Goal: Transaction & Acquisition: Obtain resource

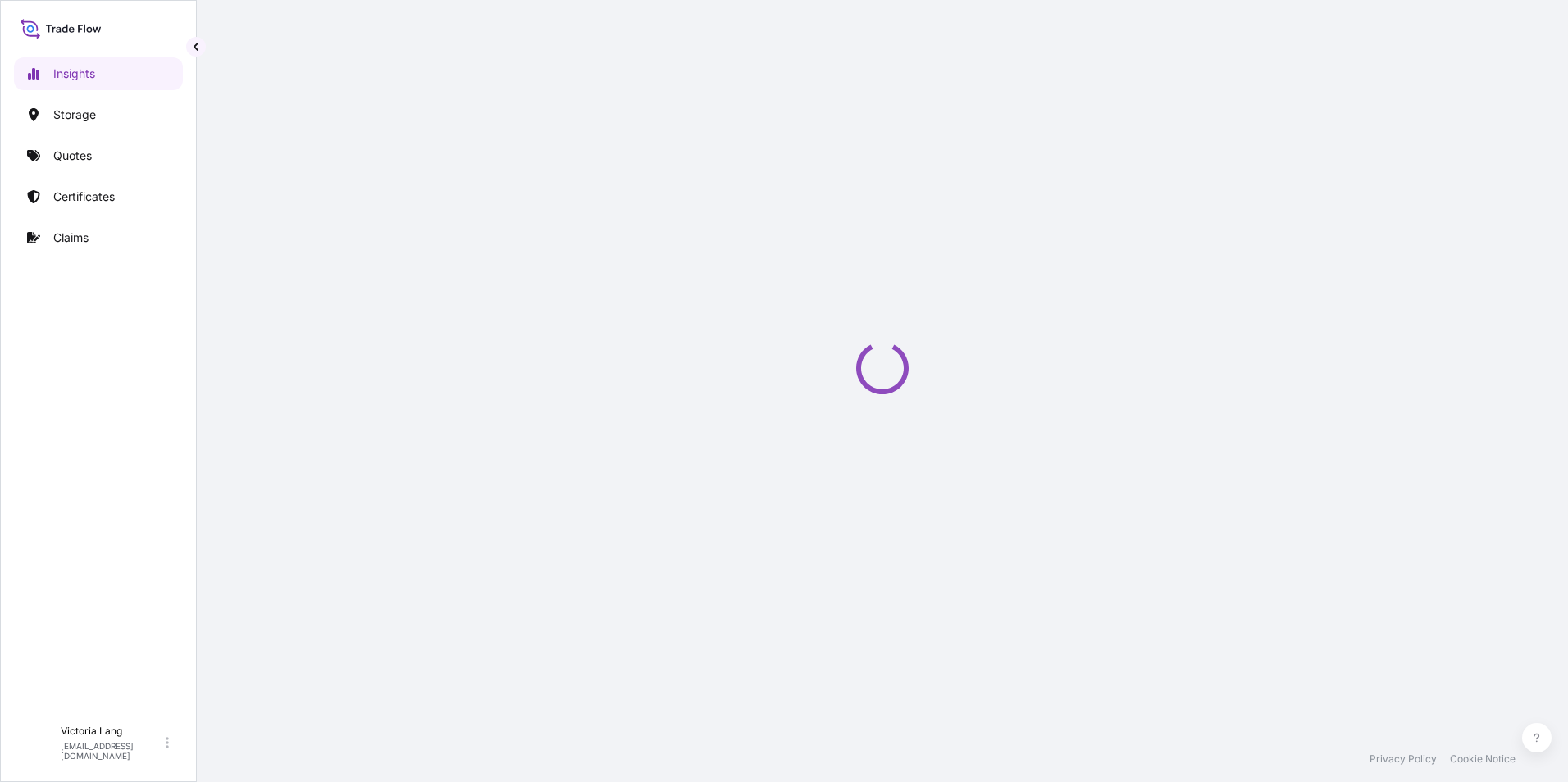
select select "2025"
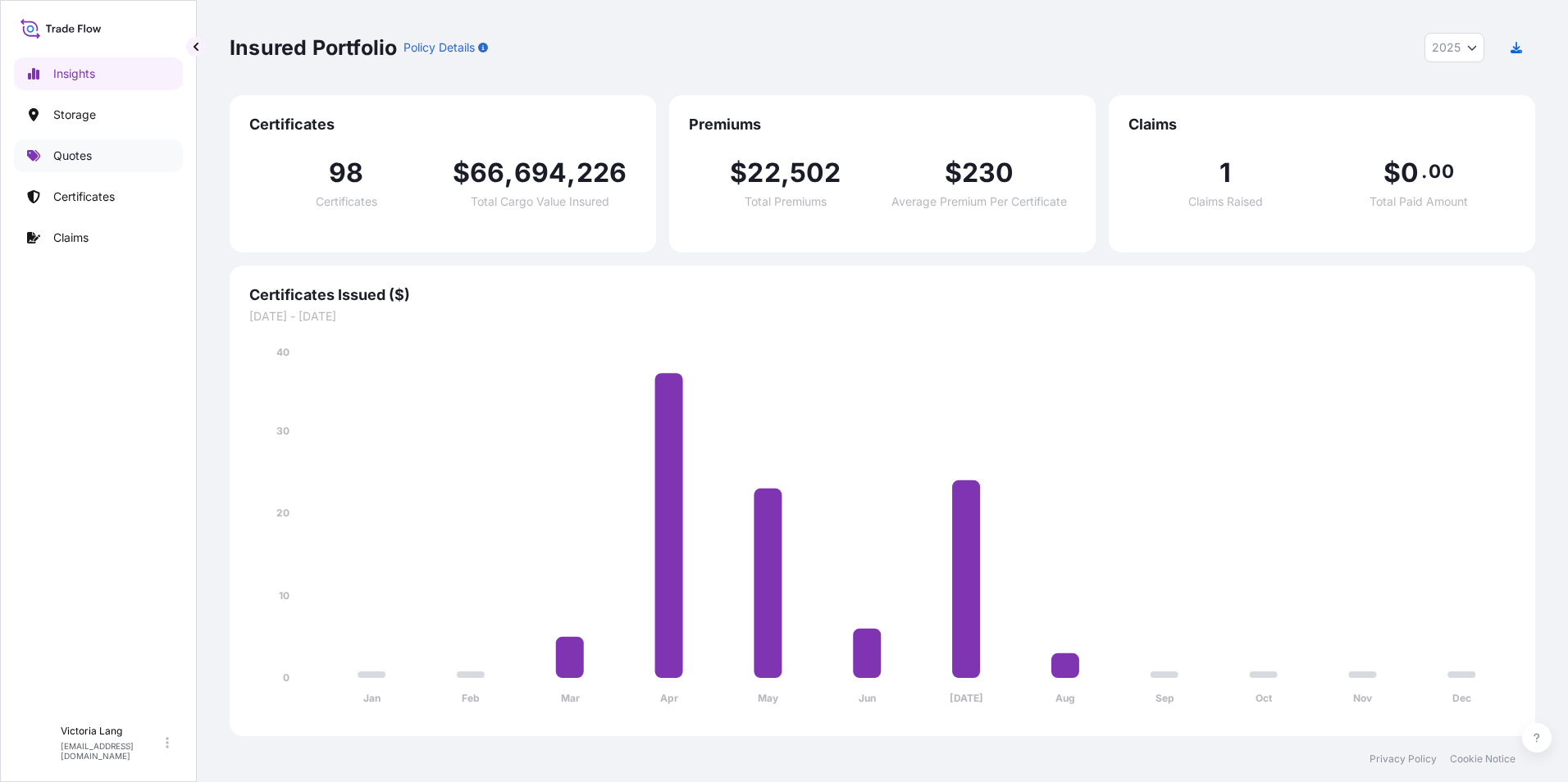
click at [87, 155] on p "Quotes" at bounding box center [72, 156] width 39 height 16
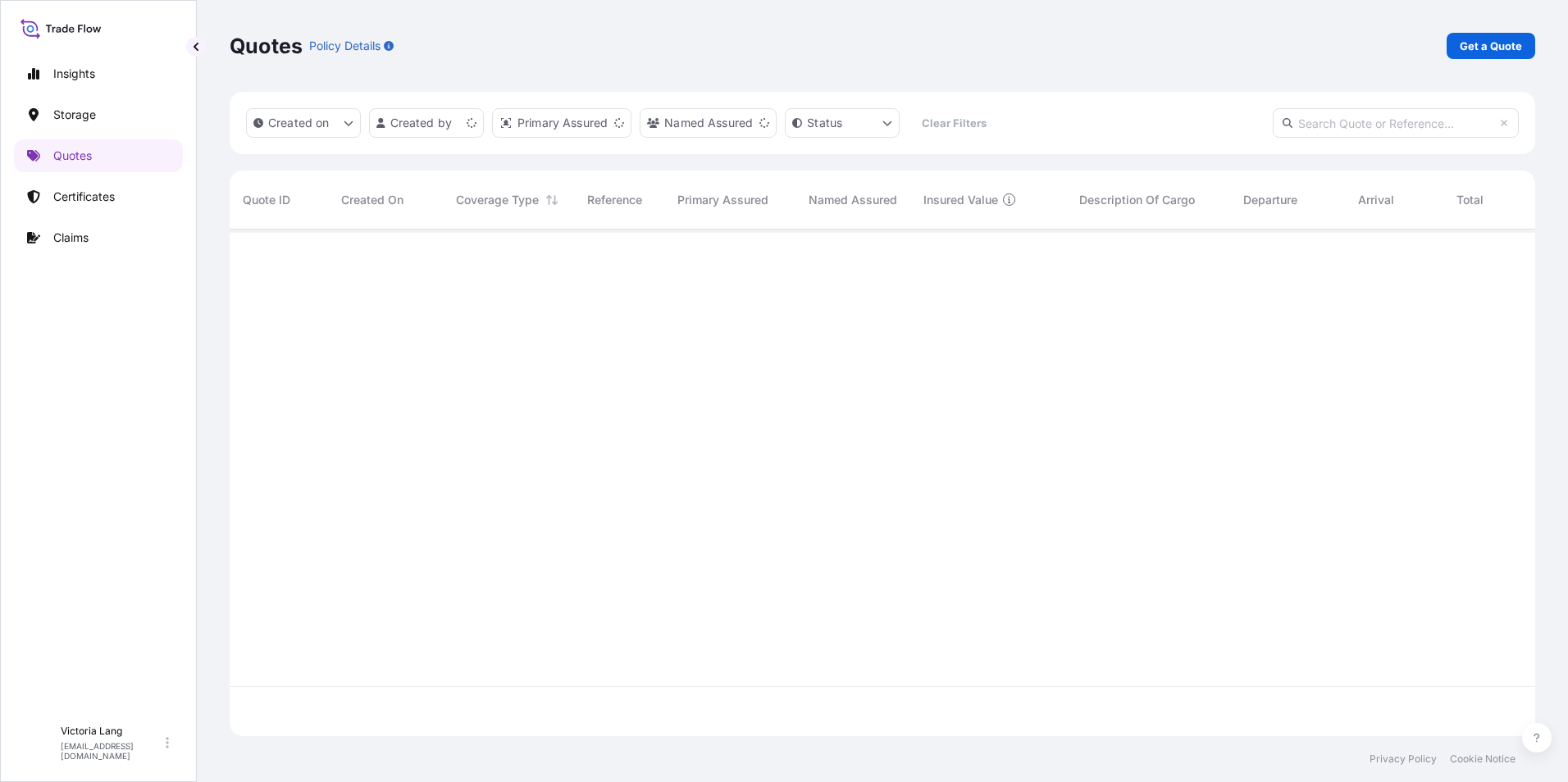
scroll to position [503, 1293]
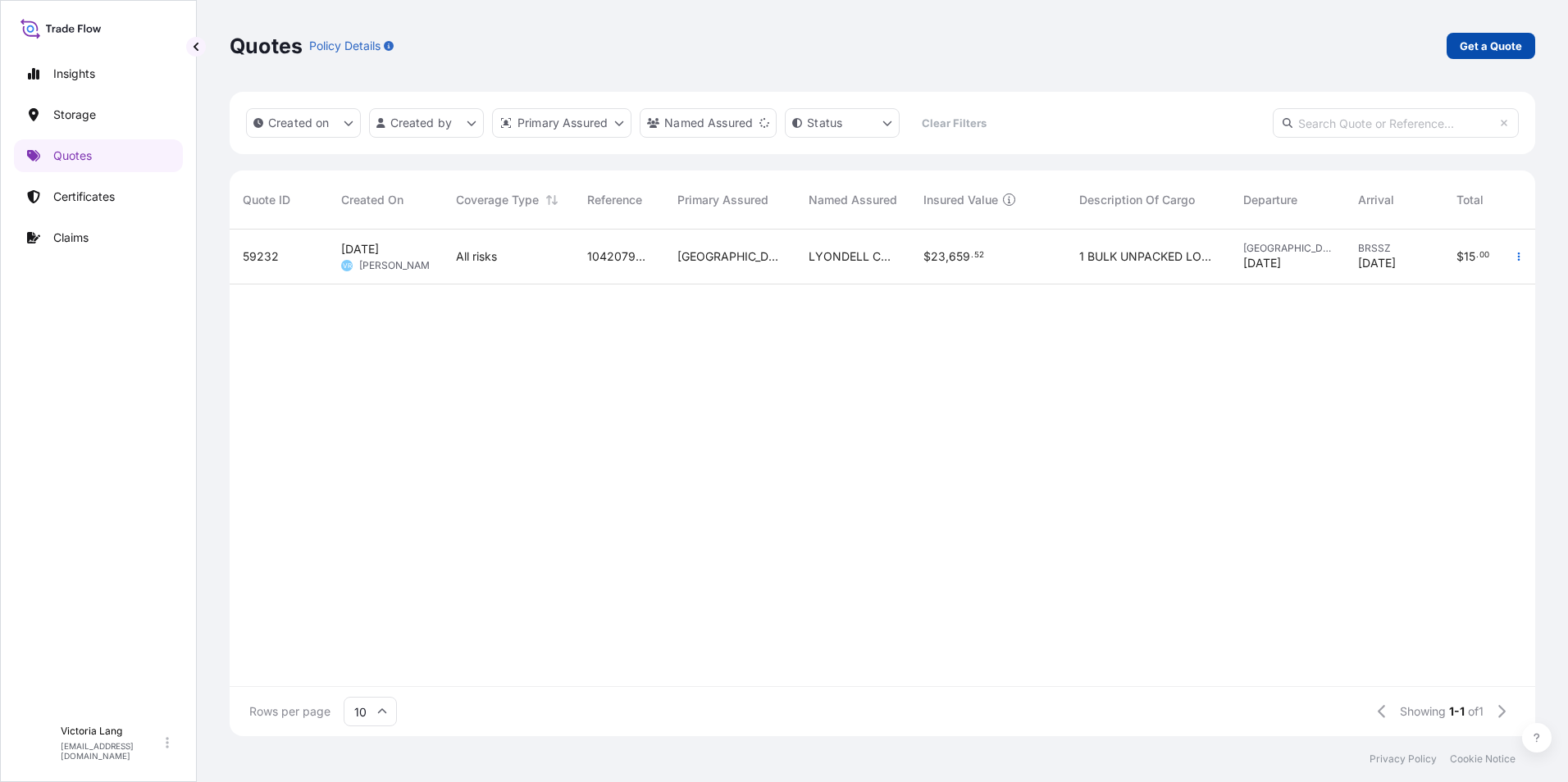
click at [1499, 37] on link "Get a Quote" at bounding box center [1490, 46] width 89 height 26
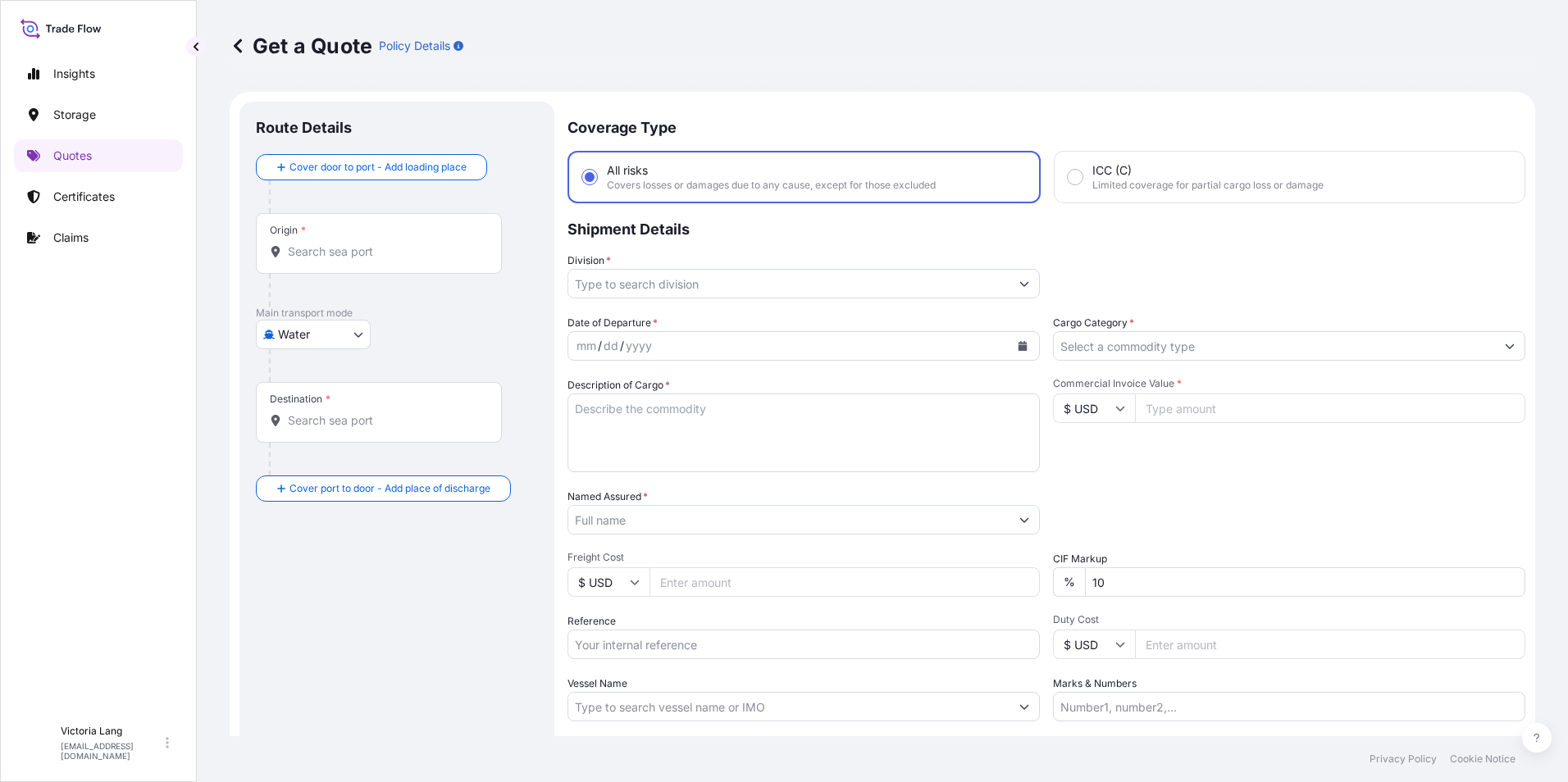
scroll to position [26, 0]
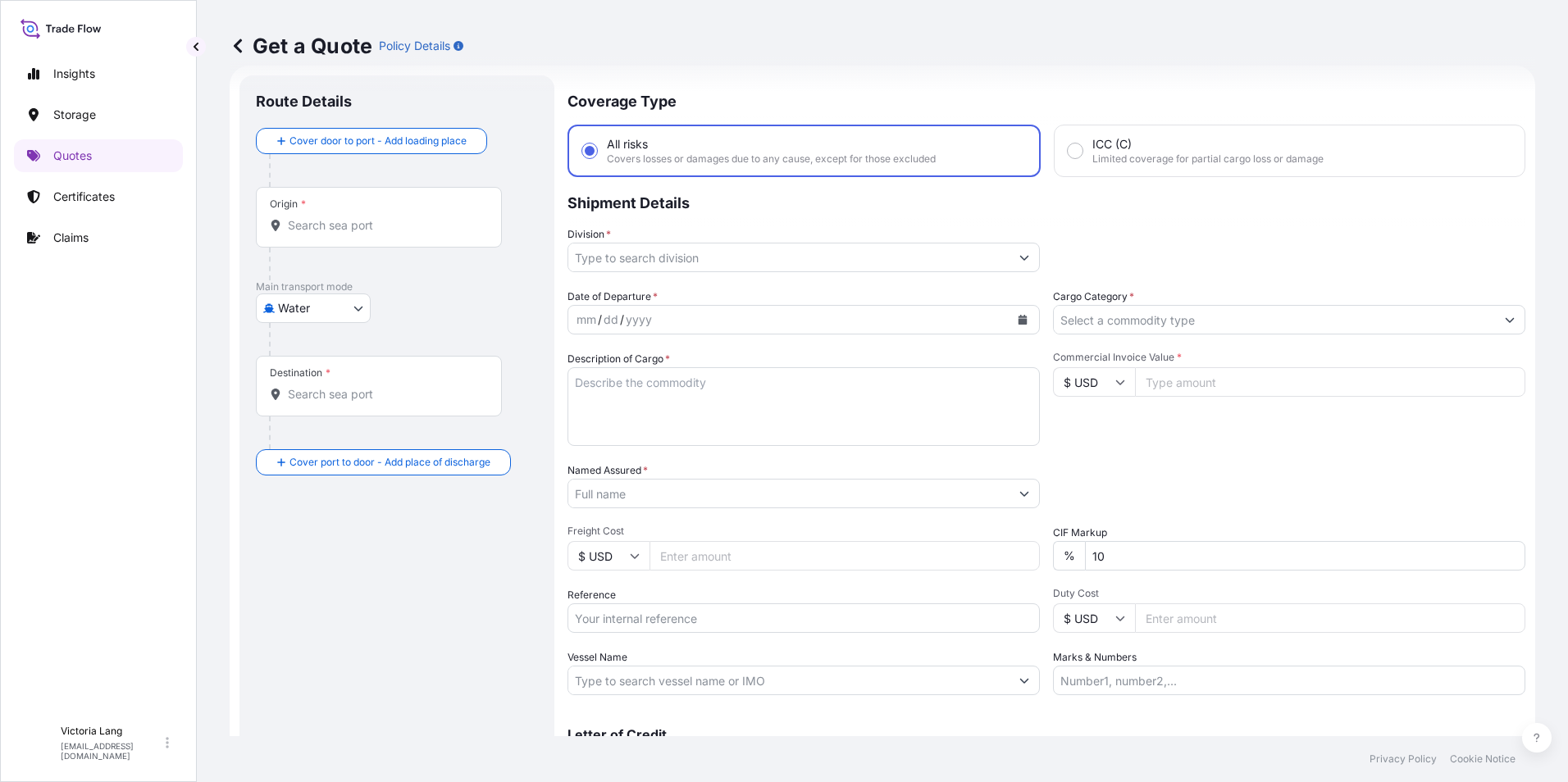
click at [304, 306] on body "Insights Storage Quotes Certificates Claims V [PERSON_NAME][GEOGRAPHIC_DATA][PE…" at bounding box center [784, 391] width 1568 height 782
click at [309, 355] on div "Air" at bounding box center [313, 350] width 101 height 30
select select "Air"
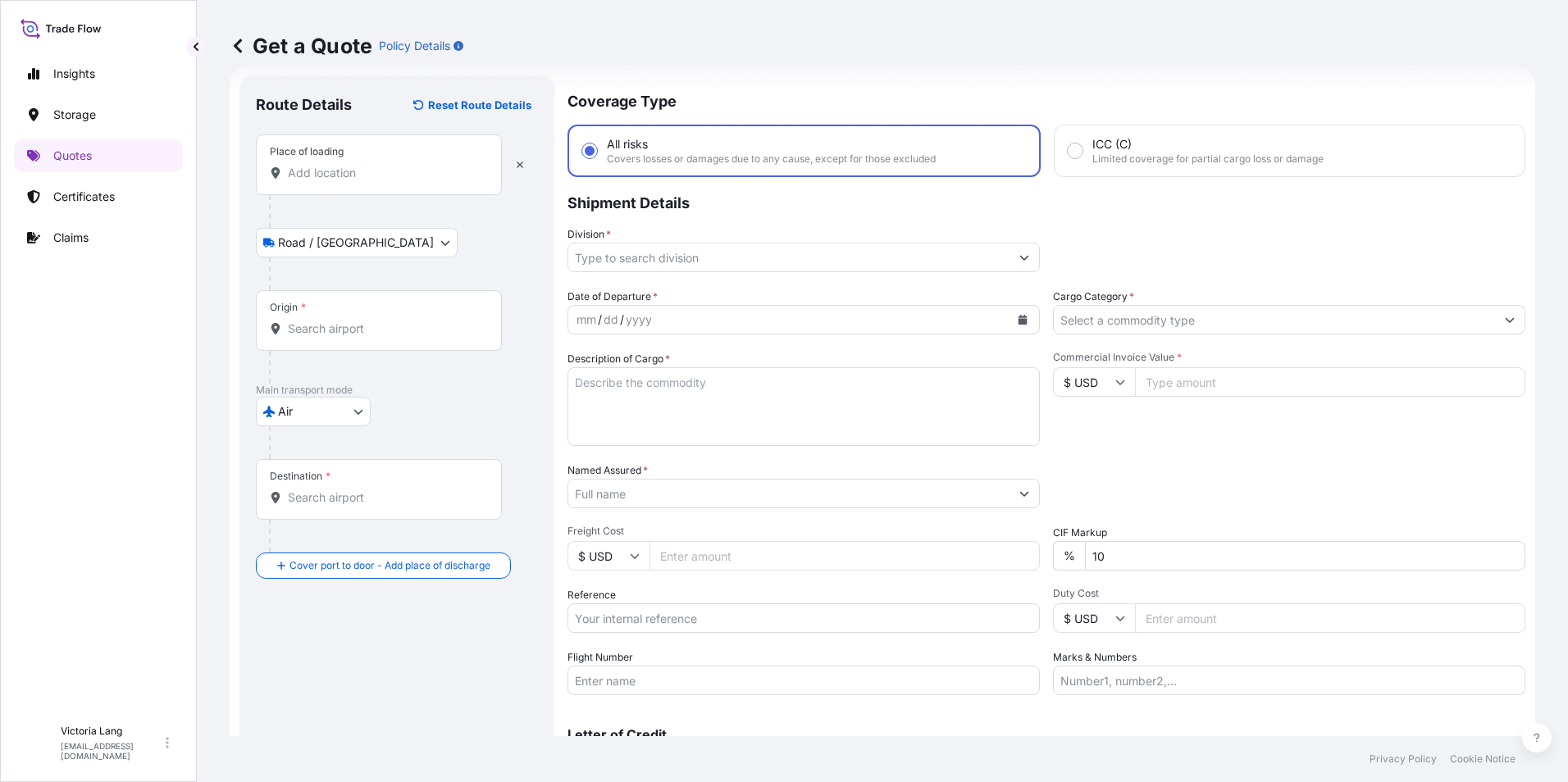
click at [332, 176] on input "Place of loading" at bounding box center [384, 173] width 194 height 16
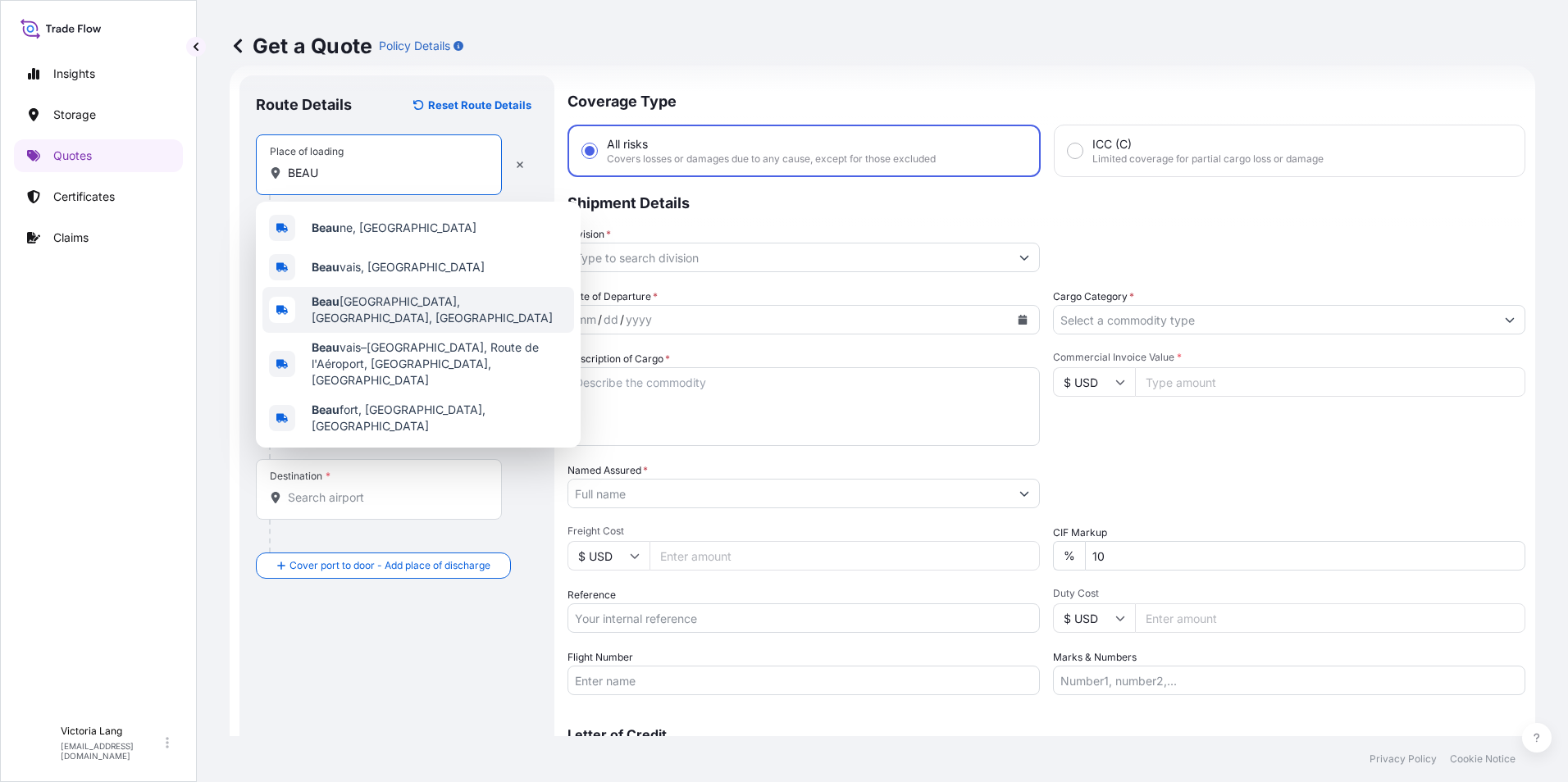
click at [420, 309] on div "[GEOGRAPHIC_DATA], [GEOGRAPHIC_DATA], [GEOGRAPHIC_DATA]" at bounding box center [418, 309] width 312 height 46
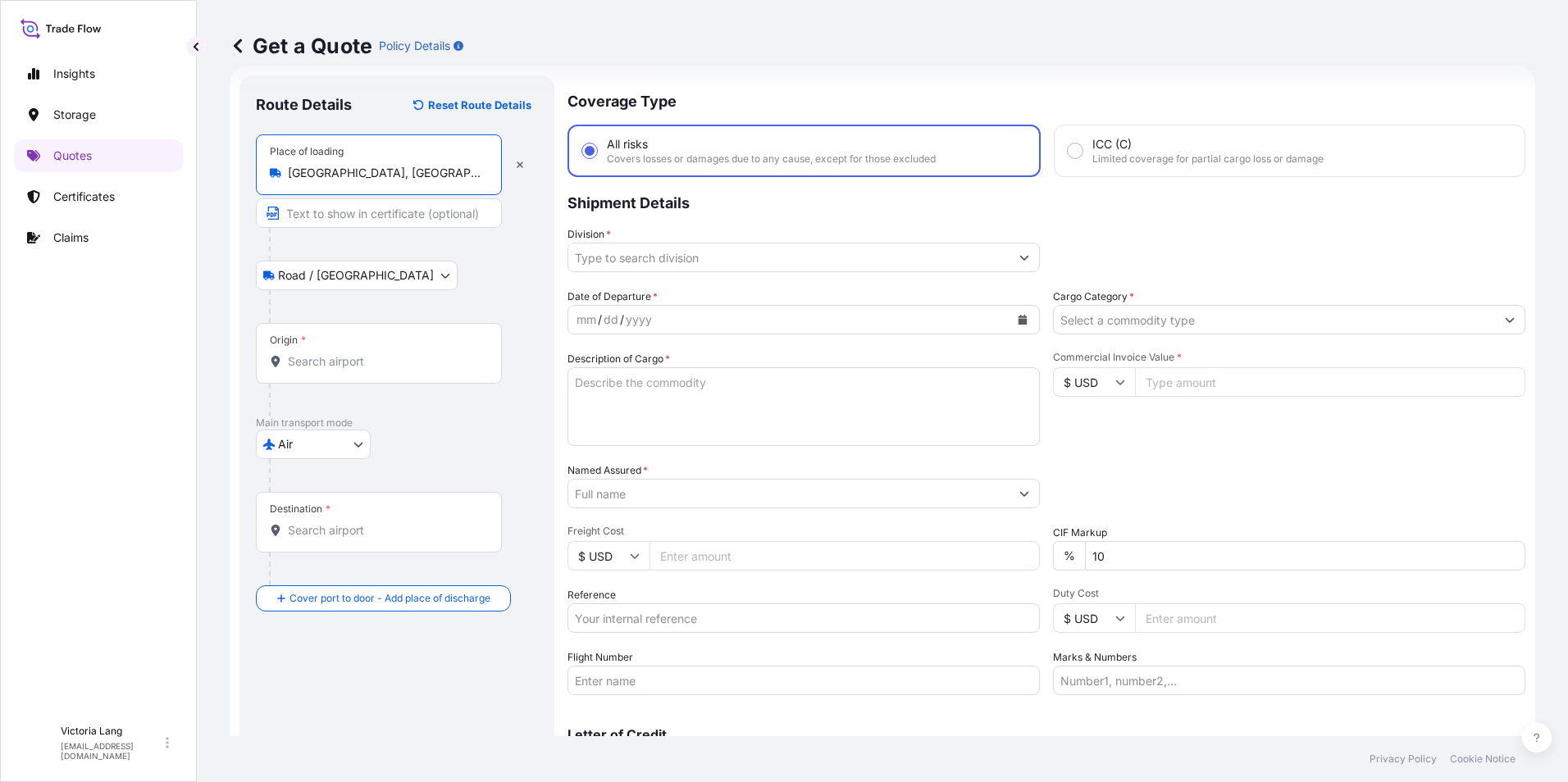
type input "[GEOGRAPHIC_DATA], [GEOGRAPHIC_DATA], [GEOGRAPHIC_DATA]"
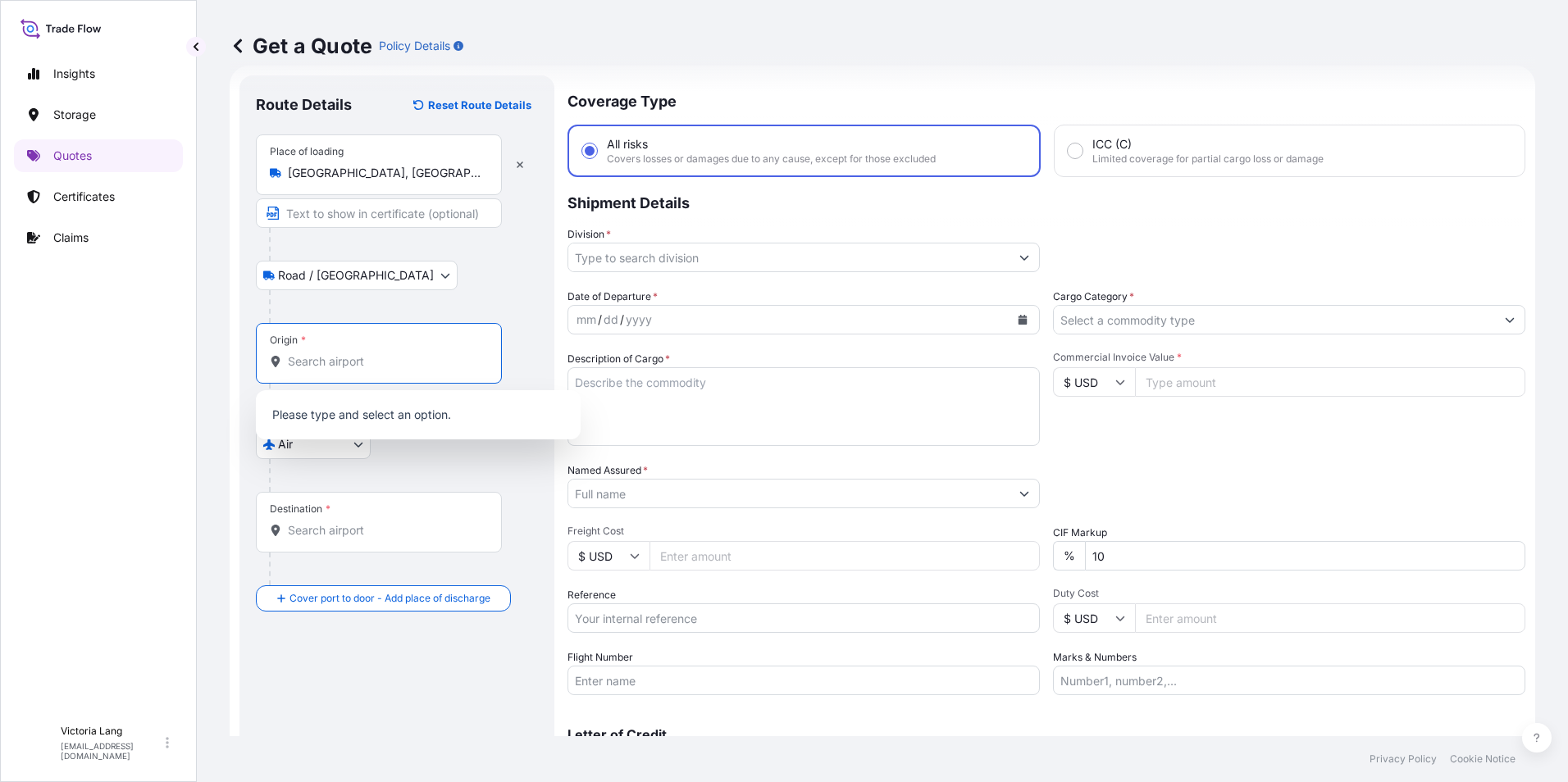
click at [334, 366] on input "Origin *" at bounding box center [384, 361] width 194 height 16
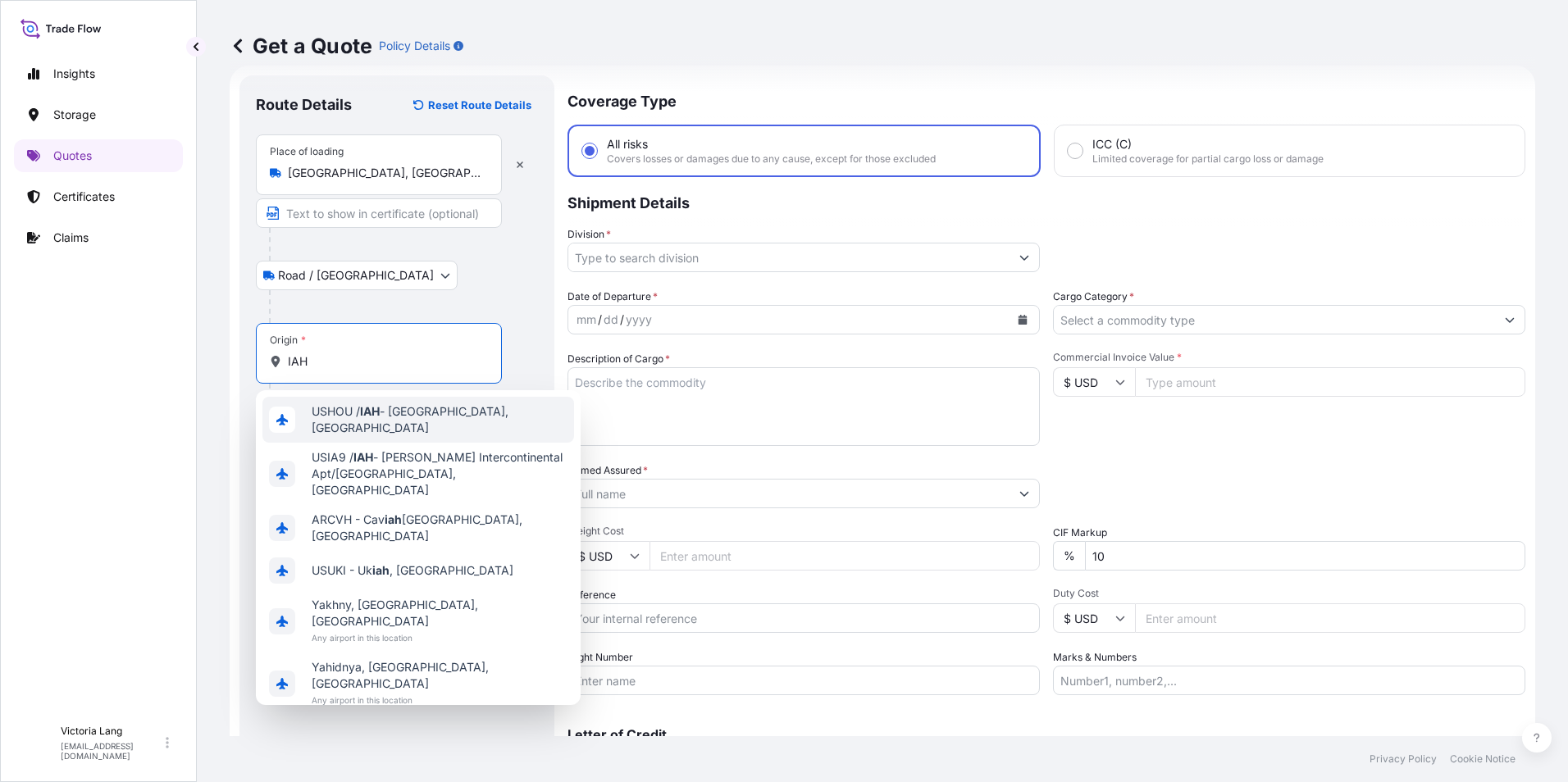
click at [400, 422] on span "USHOU / IAH - [GEOGRAPHIC_DATA], [GEOGRAPHIC_DATA]" at bounding box center [439, 419] width 255 height 33
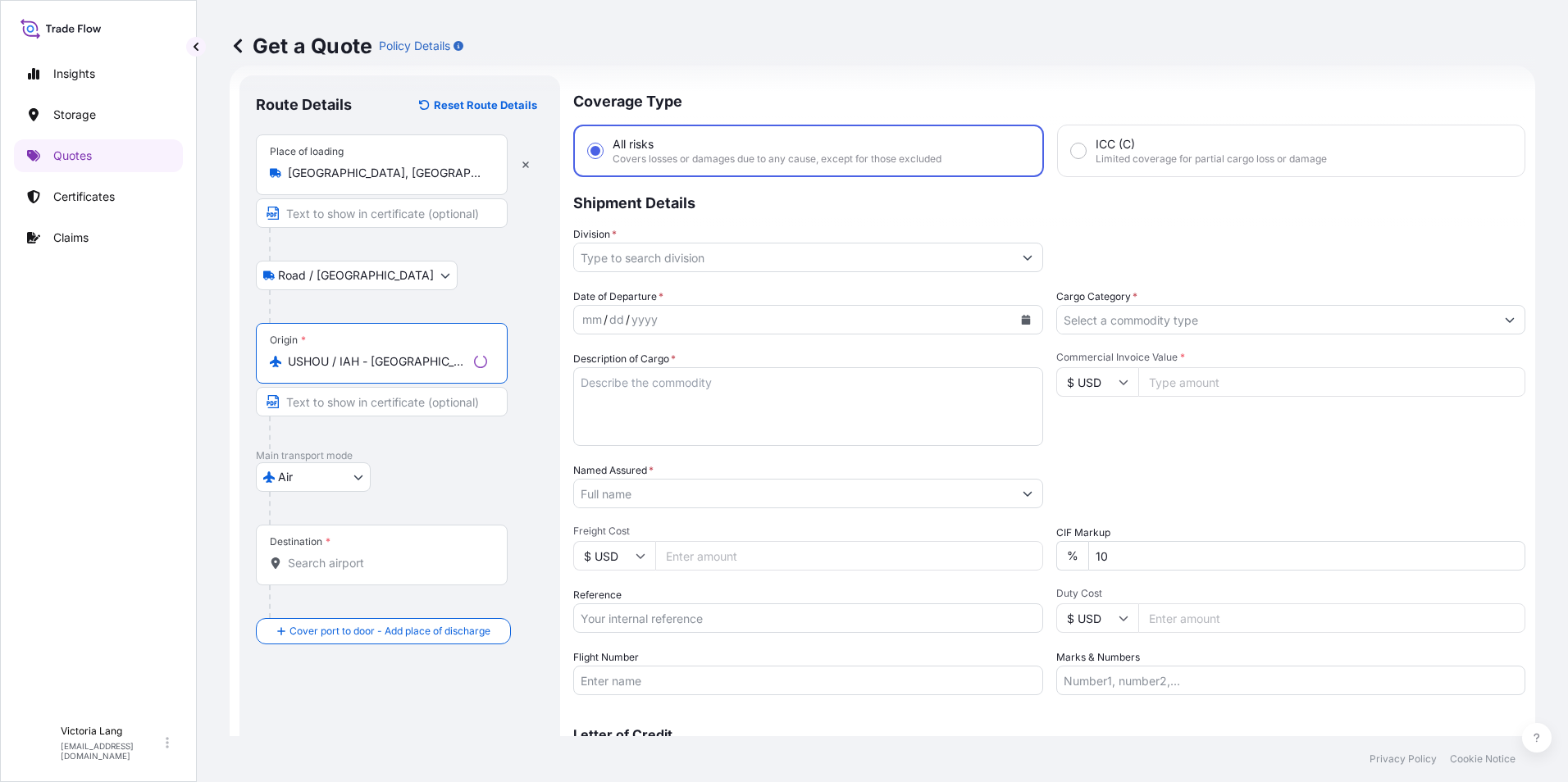
type input "USHOU / IAH - [GEOGRAPHIC_DATA], [GEOGRAPHIC_DATA]"
click at [340, 555] on input "Destination *" at bounding box center [387, 563] width 199 height 16
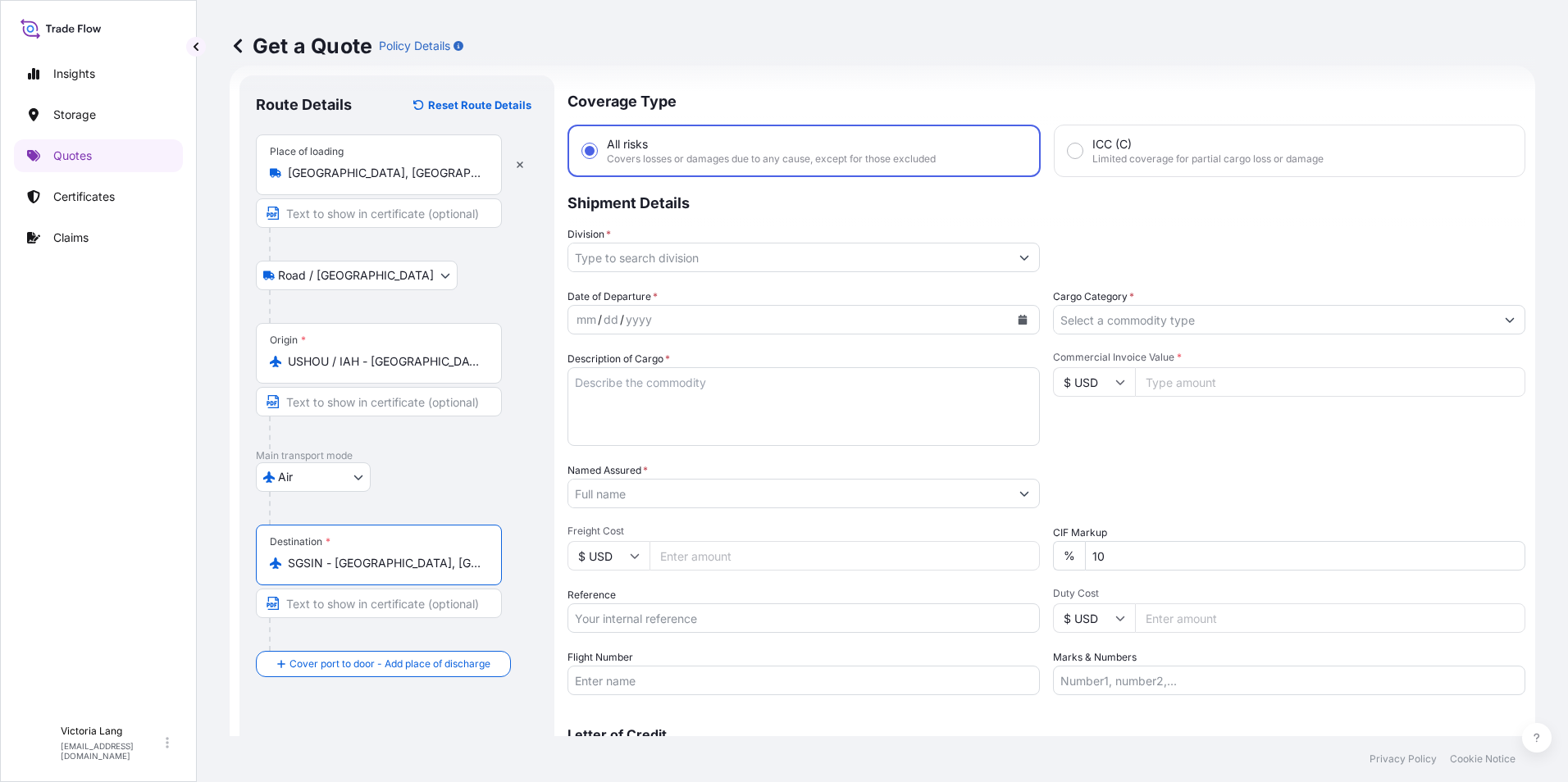
type input "SGSIN - [GEOGRAPHIC_DATA], [GEOGRAPHIC_DATA]"
click at [862, 252] on input "Division *" at bounding box center [788, 257] width 441 height 30
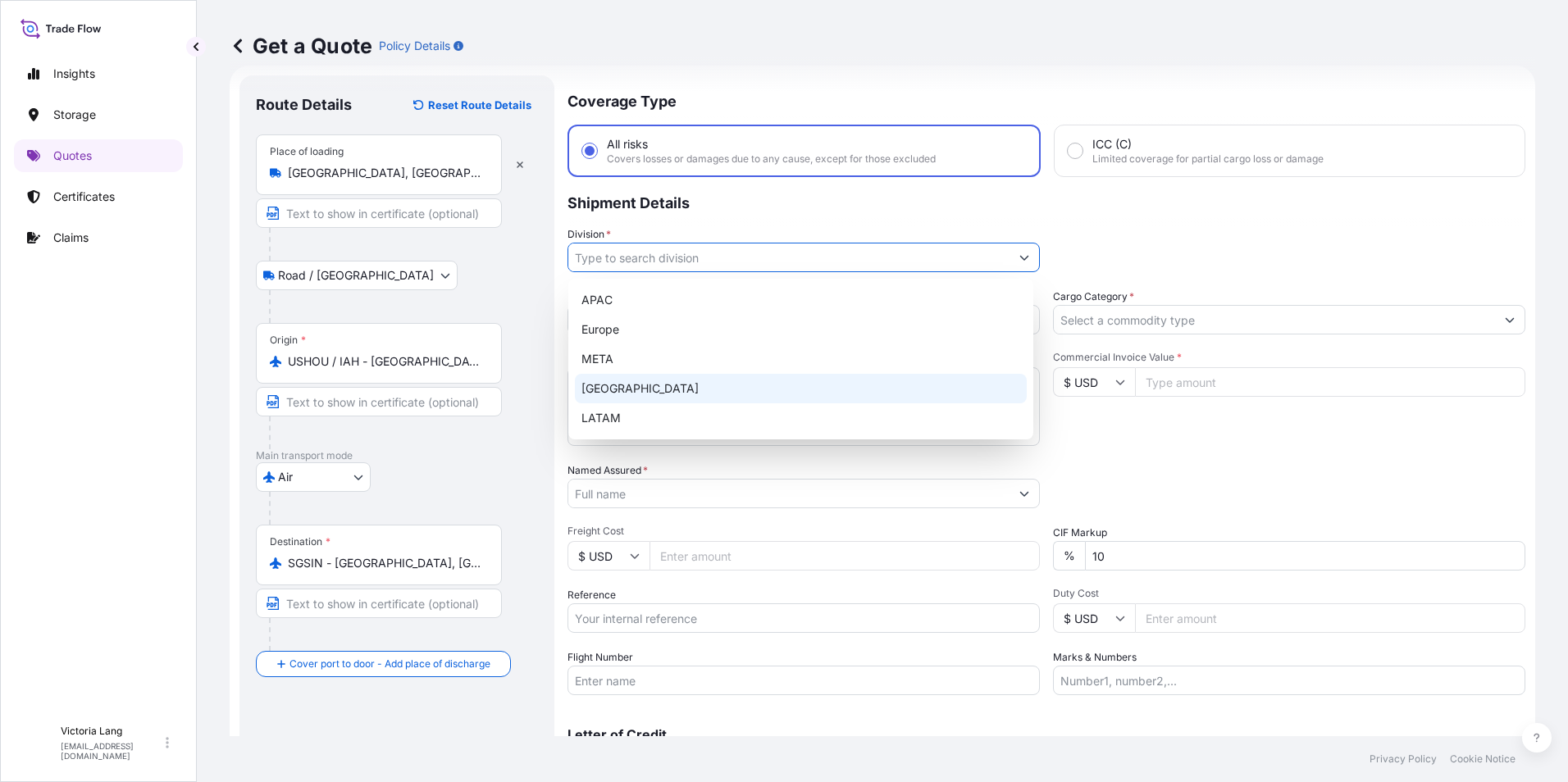
click at [710, 391] on div "[GEOGRAPHIC_DATA]" at bounding box center [800, 388] width 452 height 30
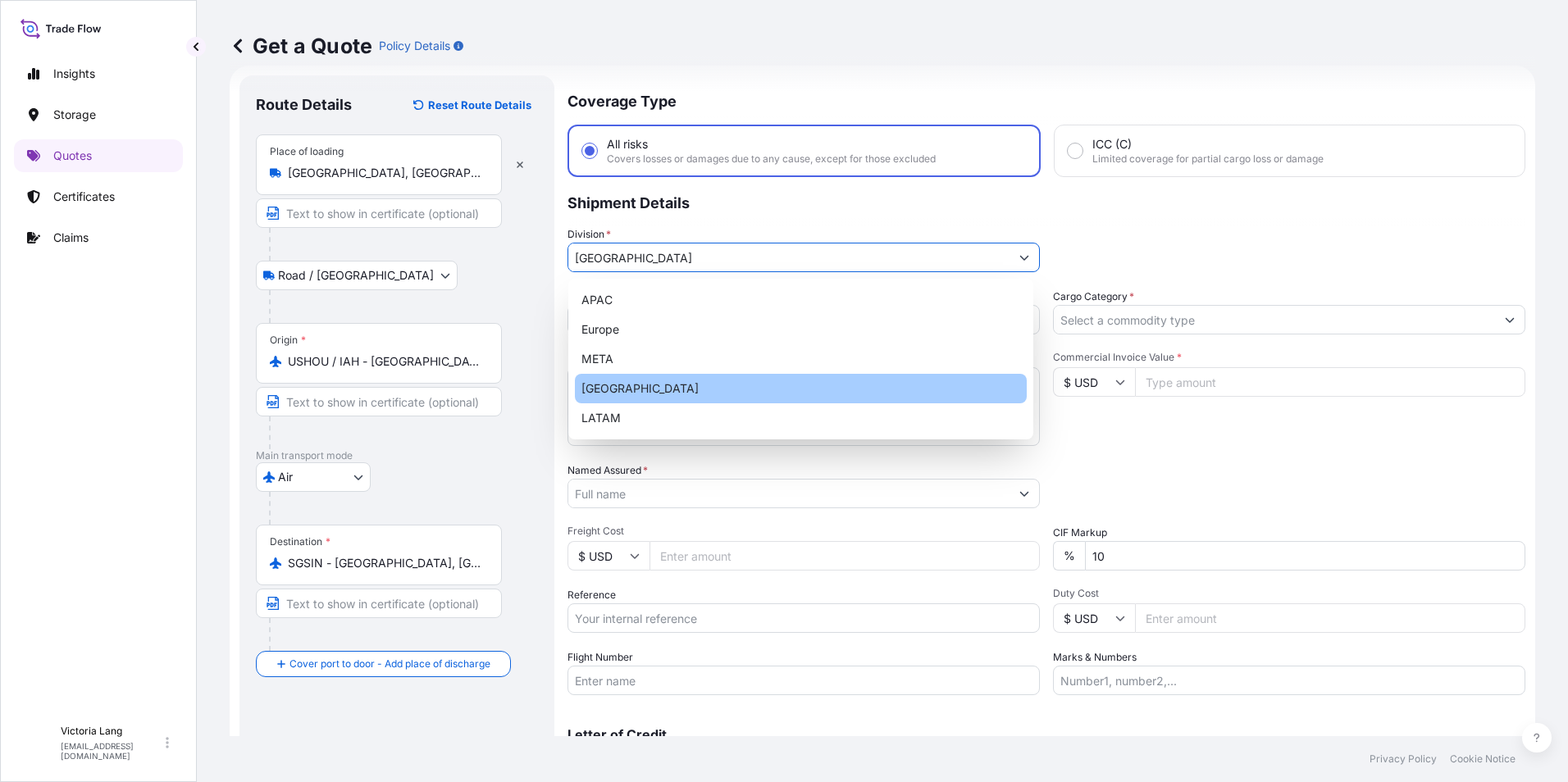
type input "[GEOGRAPHIC_DATA]"
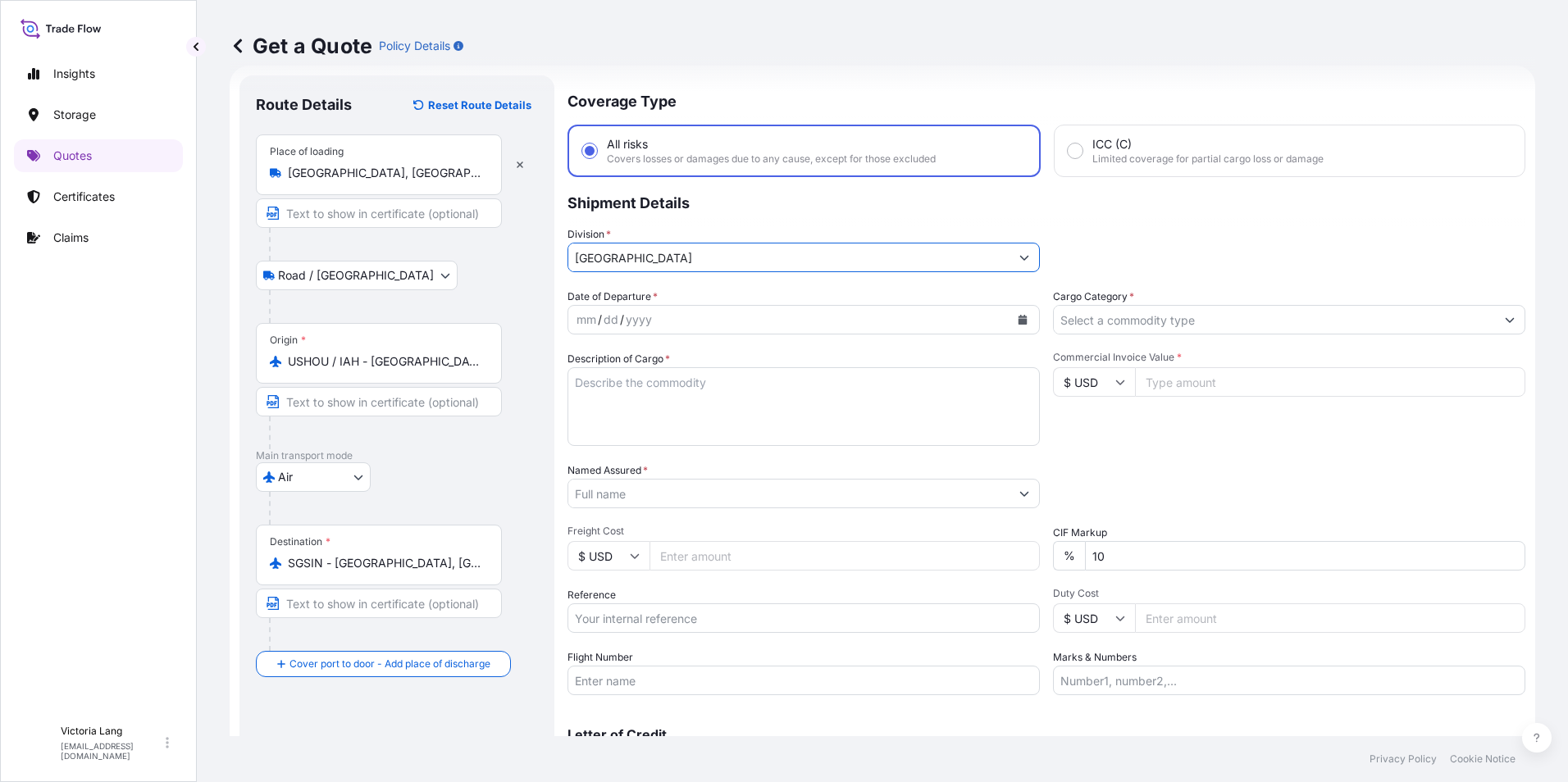
click at [668, 322] on div "mm / dd / yyyy" at bounding box center [788, 319] width 441 height 30
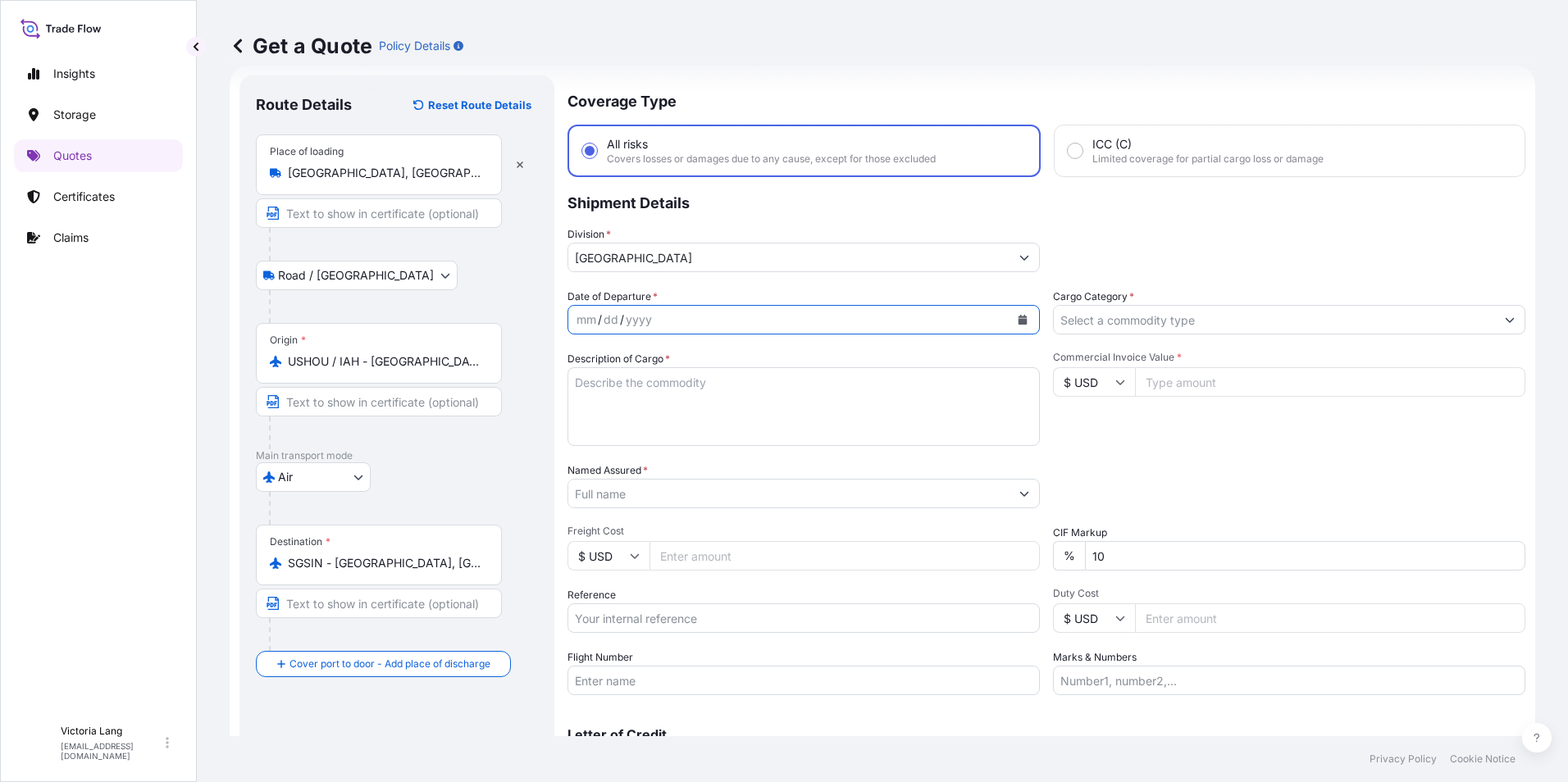
click at [1020, 319] on icon "Calendar" at bounding box center [1023, 319] width 9 height 10
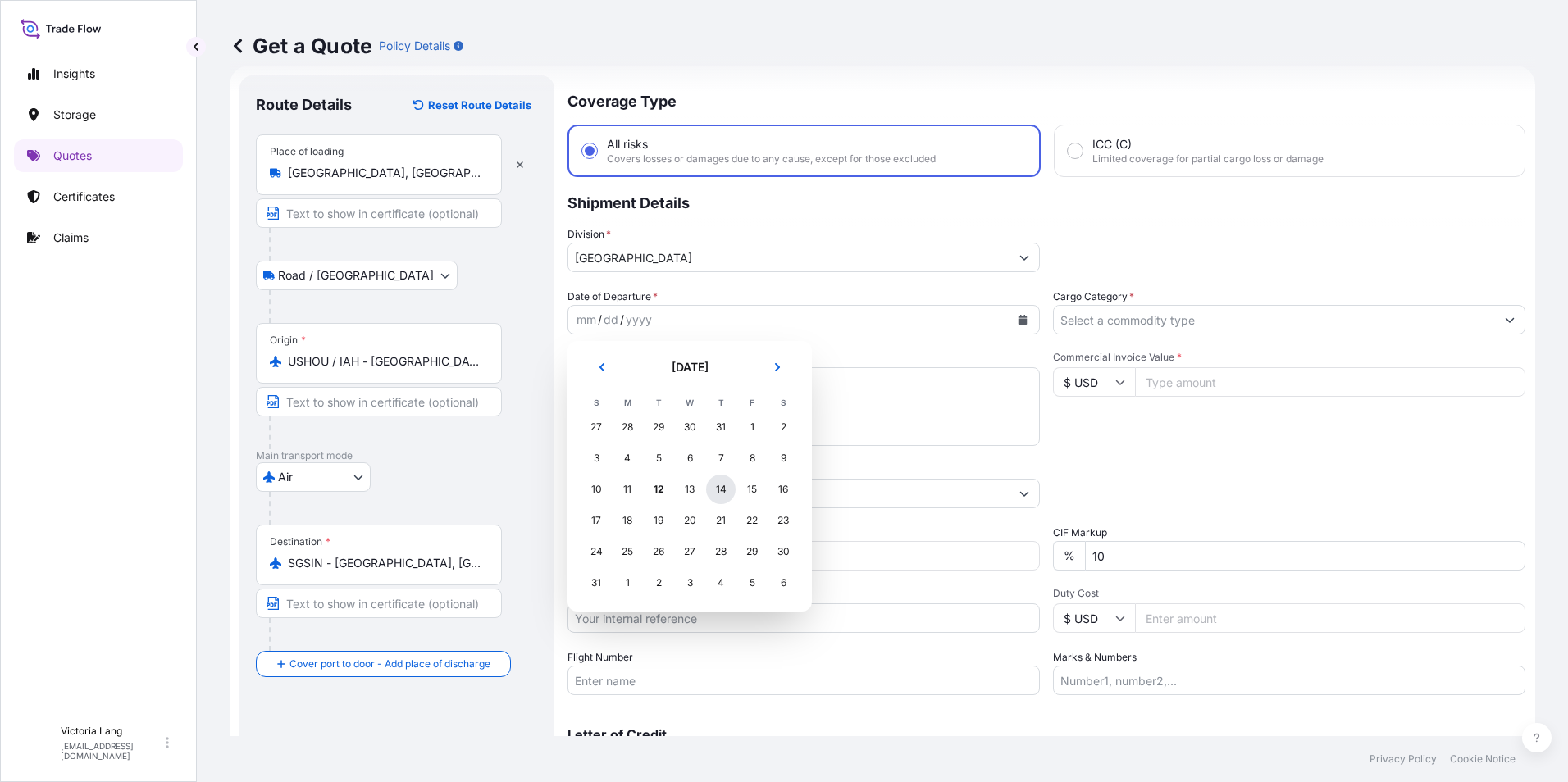
click at [720, 494] on div "14" at bounding box center [720, 489] width 30 height 30
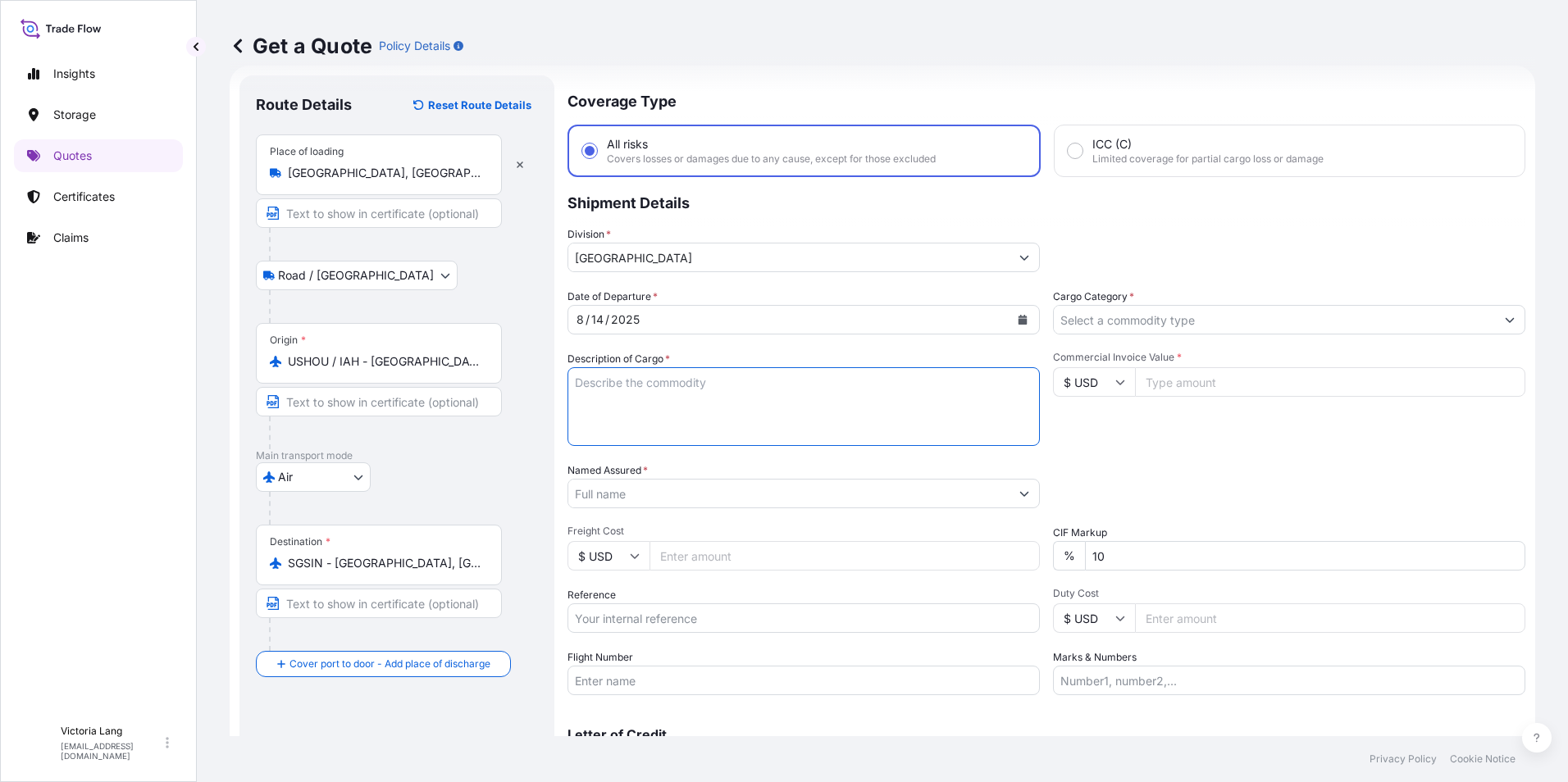
click at [837, 408] on textarea "Description of Cargo *" at bounding box center [803, 407] width 472 height 79
paste textarea "EM-1710"
type textarea "EM-1710"
click at [635, 496] on input "Named Assured *" at bounding box center [788, 493] width 441 height 30
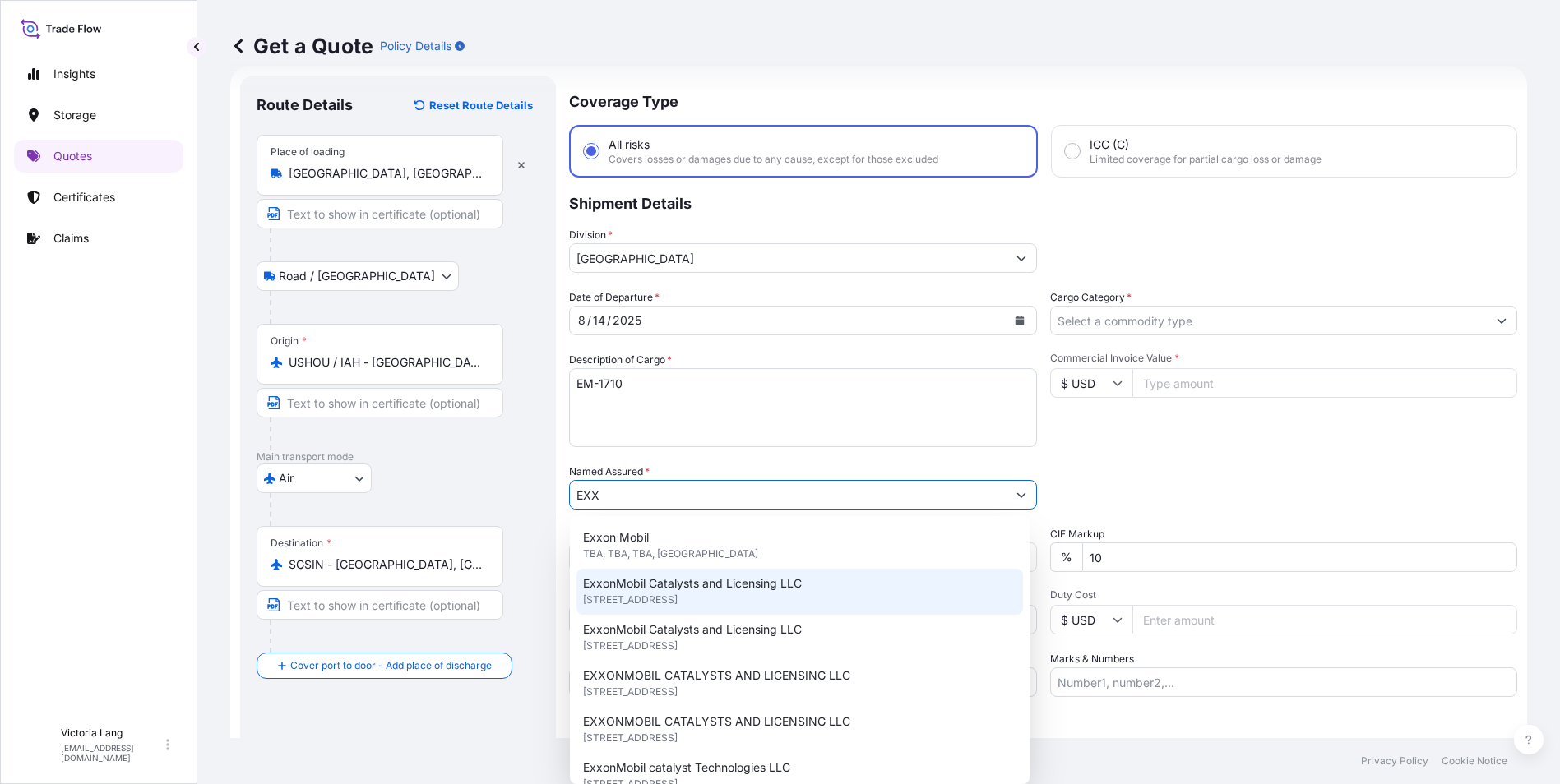
click at [678, 601] on span "[STREET_ADDRESS]" at bounding box center [630, 600] width 94 height 16
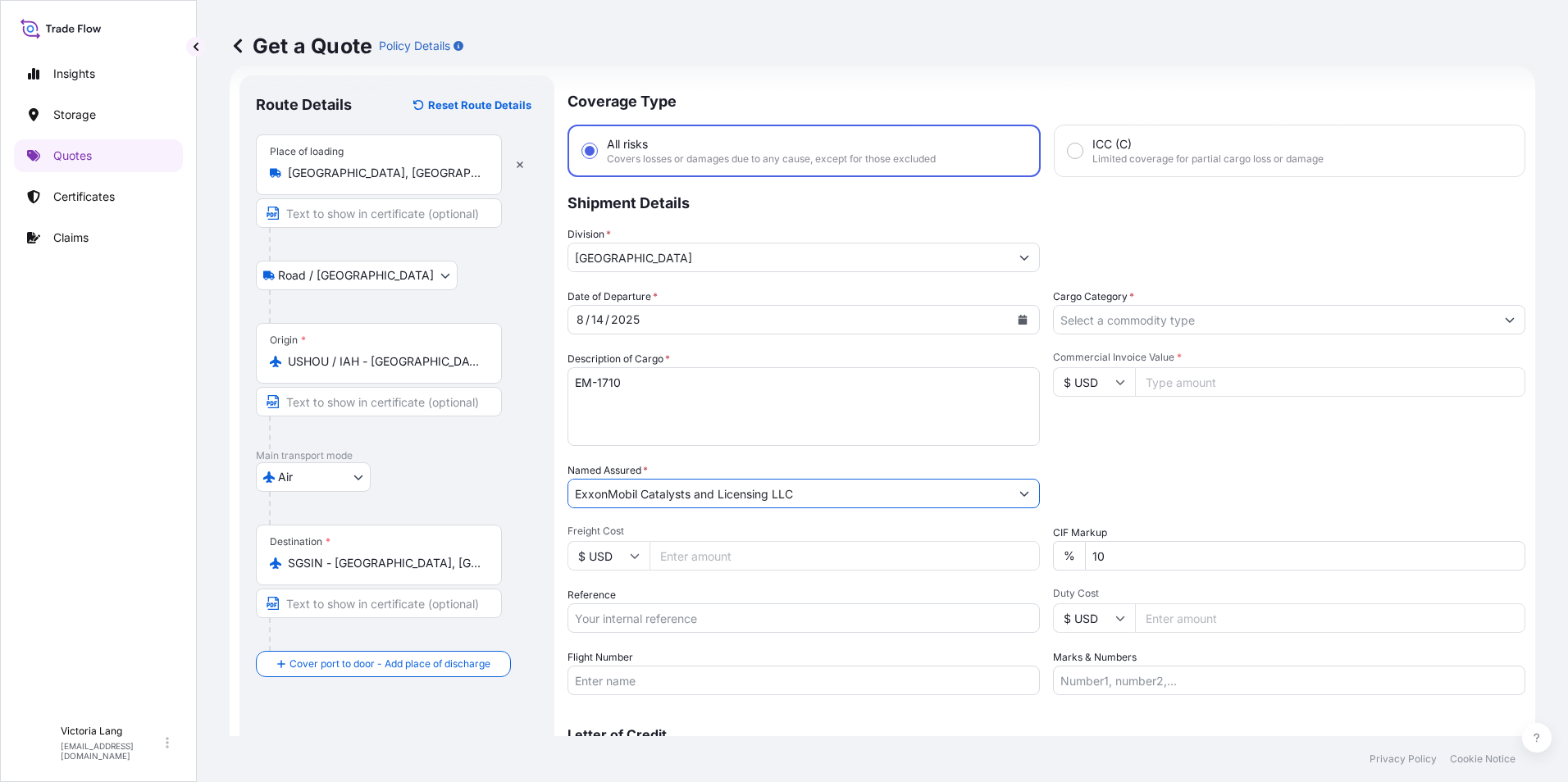
type input "ExxonMobil Catalysts and Licensing LLC"
click at [1152, 382] on input "Commercial Invoice Value *" at bounding box center [1330, 382] width 391 height 30
type input "1356600"
click at [1150, 468] on div "Packing Category Type to search a container mode Please select a primary mode o…" at bounding box center [1288, 485] width 472 height 46
click at [1085, 316] on input "Cargo Category *" at bounding box center [1274, 319] width 441 height 30
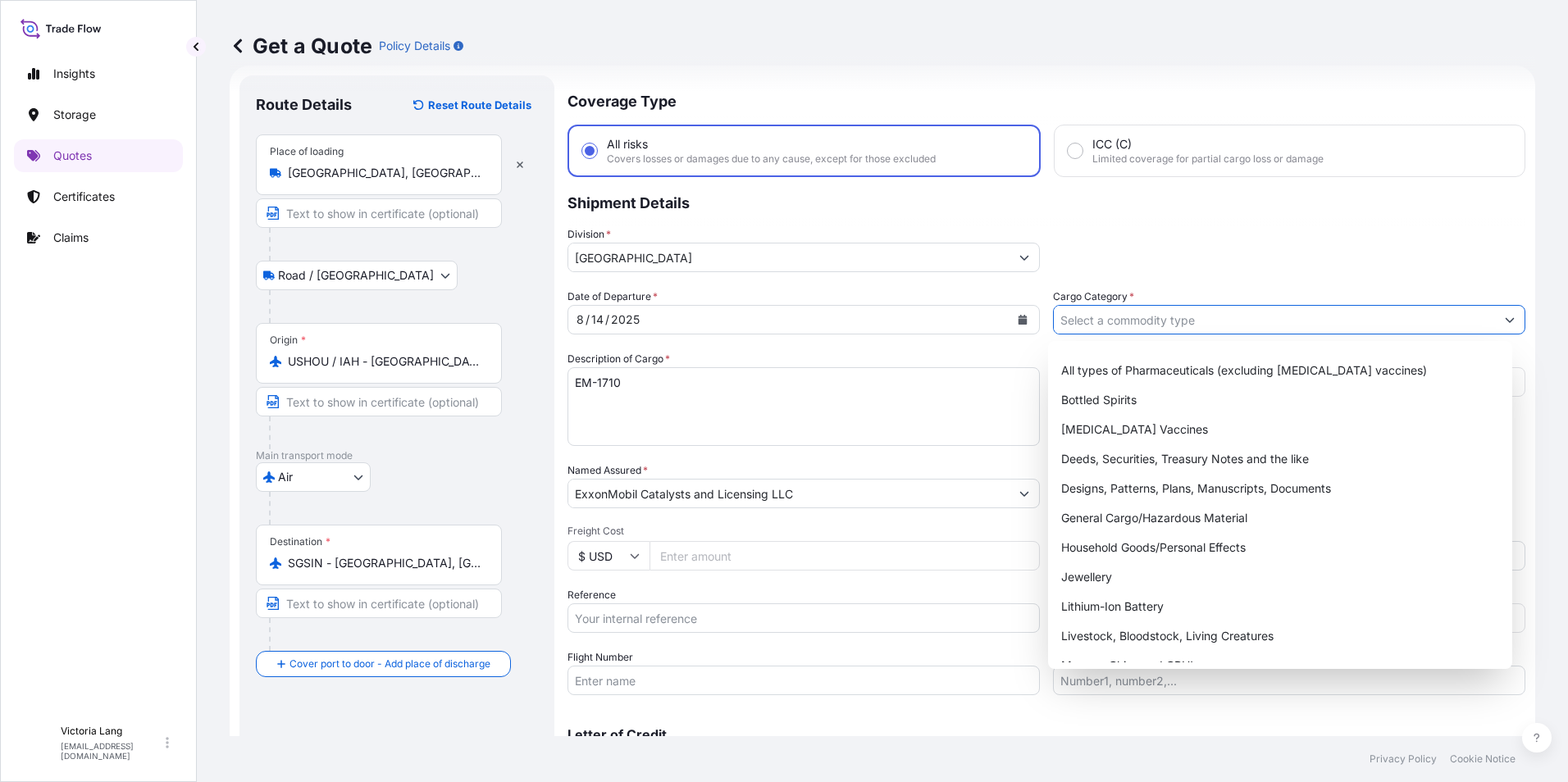
scroll to position [0, 0]
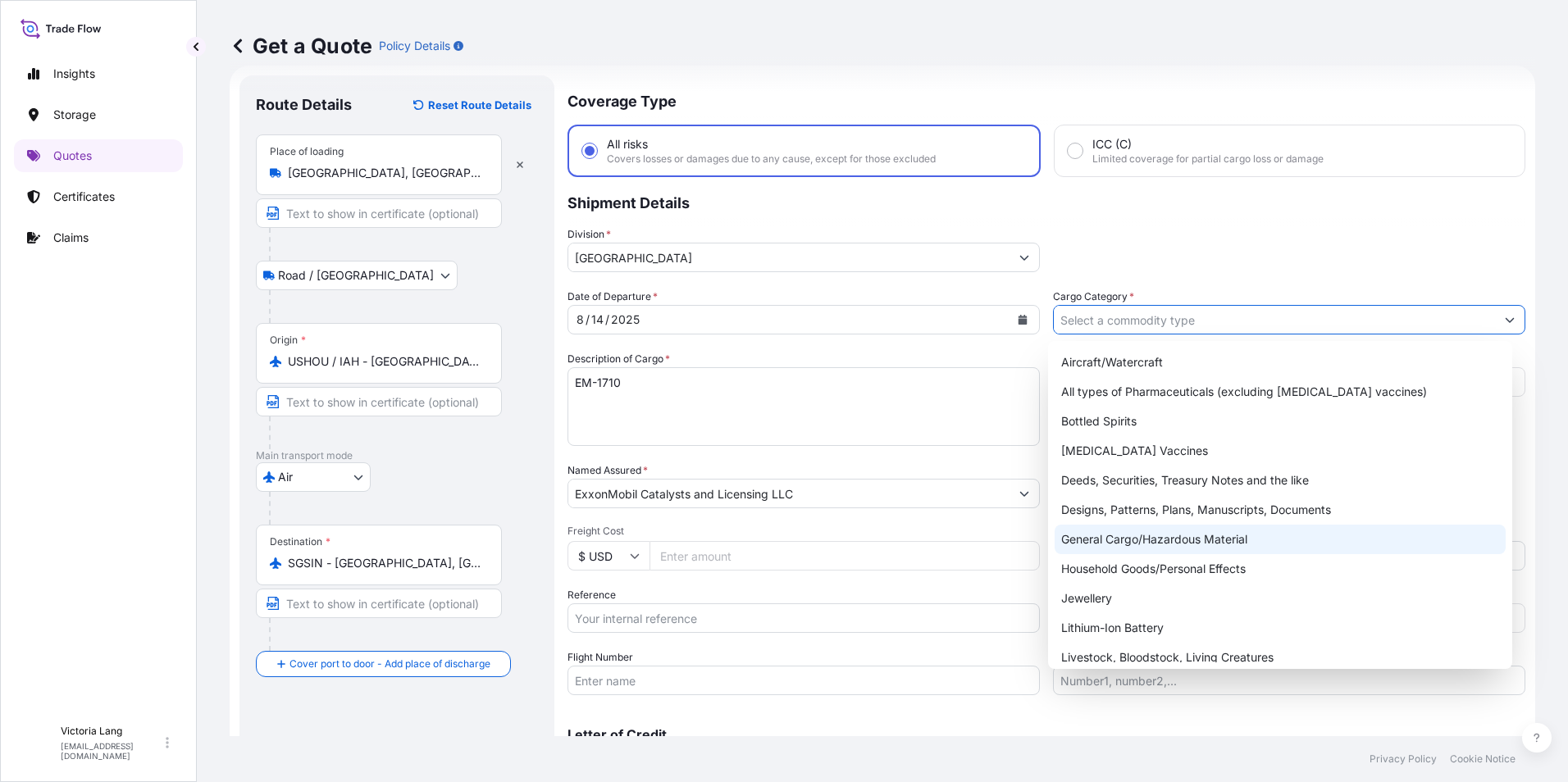
click at [1261, 552] on div "General Cargo/Hazardous Material" at bounding box center [1280, 539] width 452 height 30
type input "General Cargo/Hazardous Material"
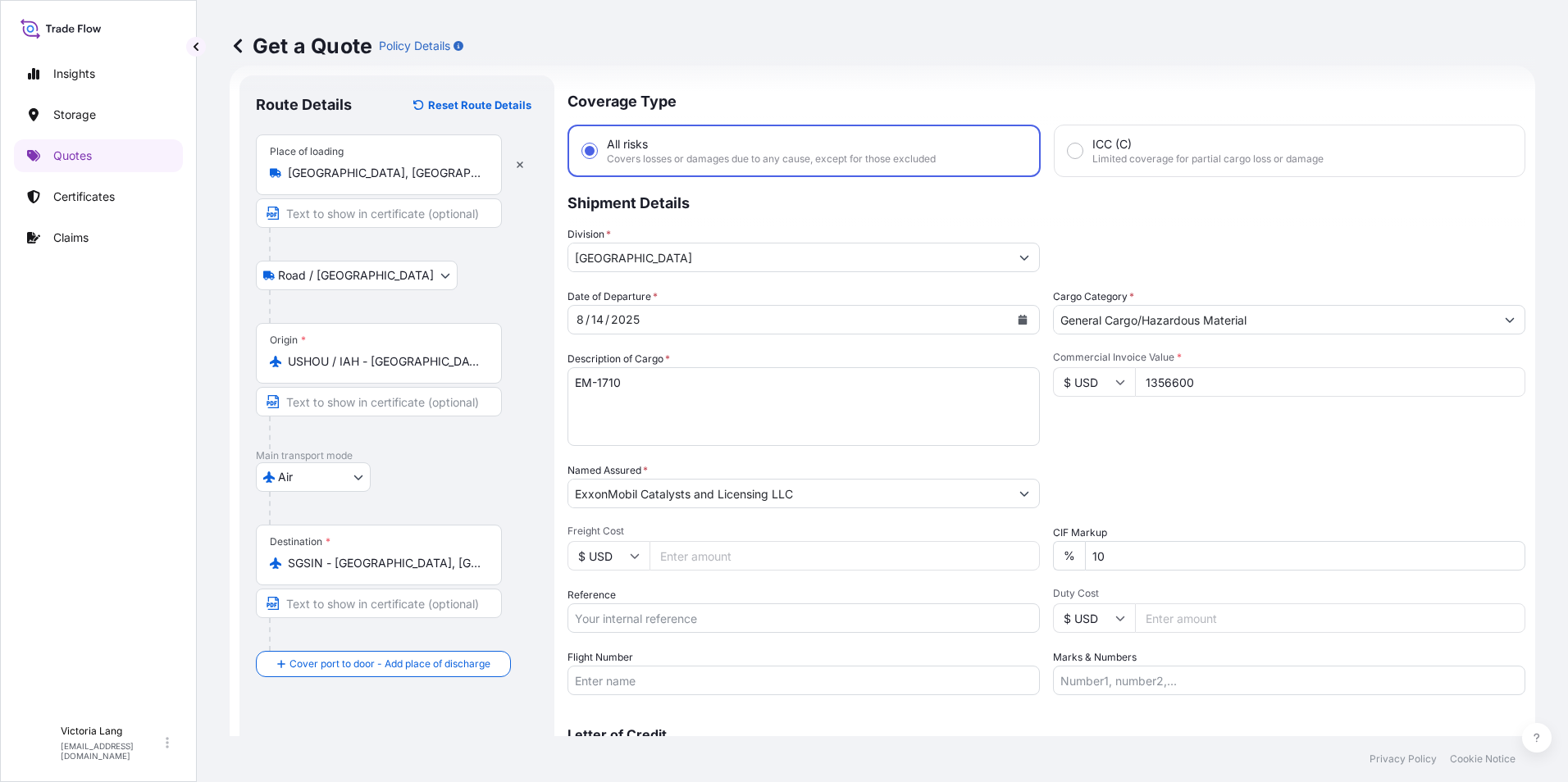
click at [642, 680] on input "Flight Number" at bounding box center [803, 680] width 472 height 30
click at [947, 623] on input "Reference" at bounding box center [803, 617] width 472 height 30
paste input "GS#25-24"
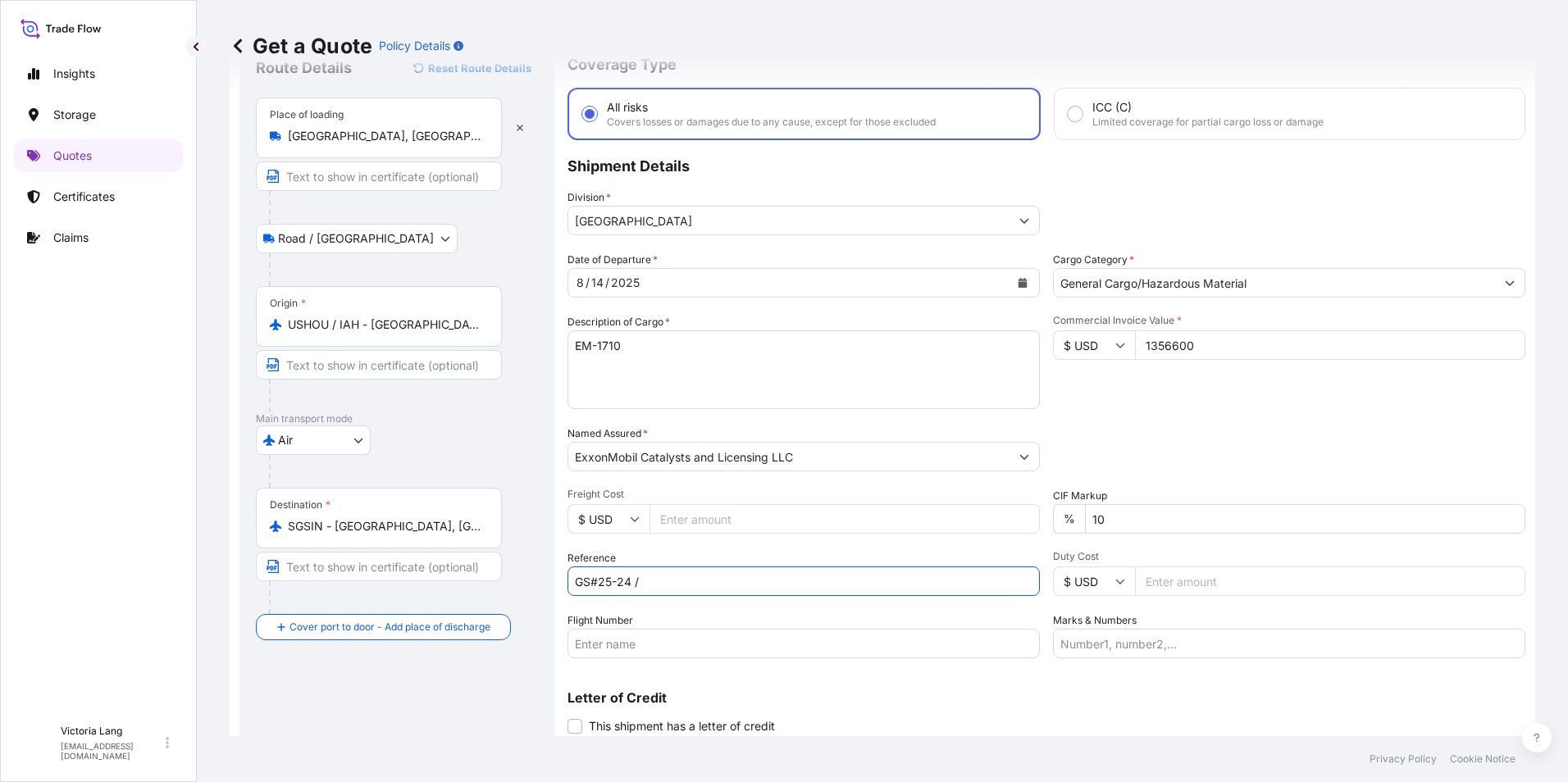
scroll to position [117, 0]
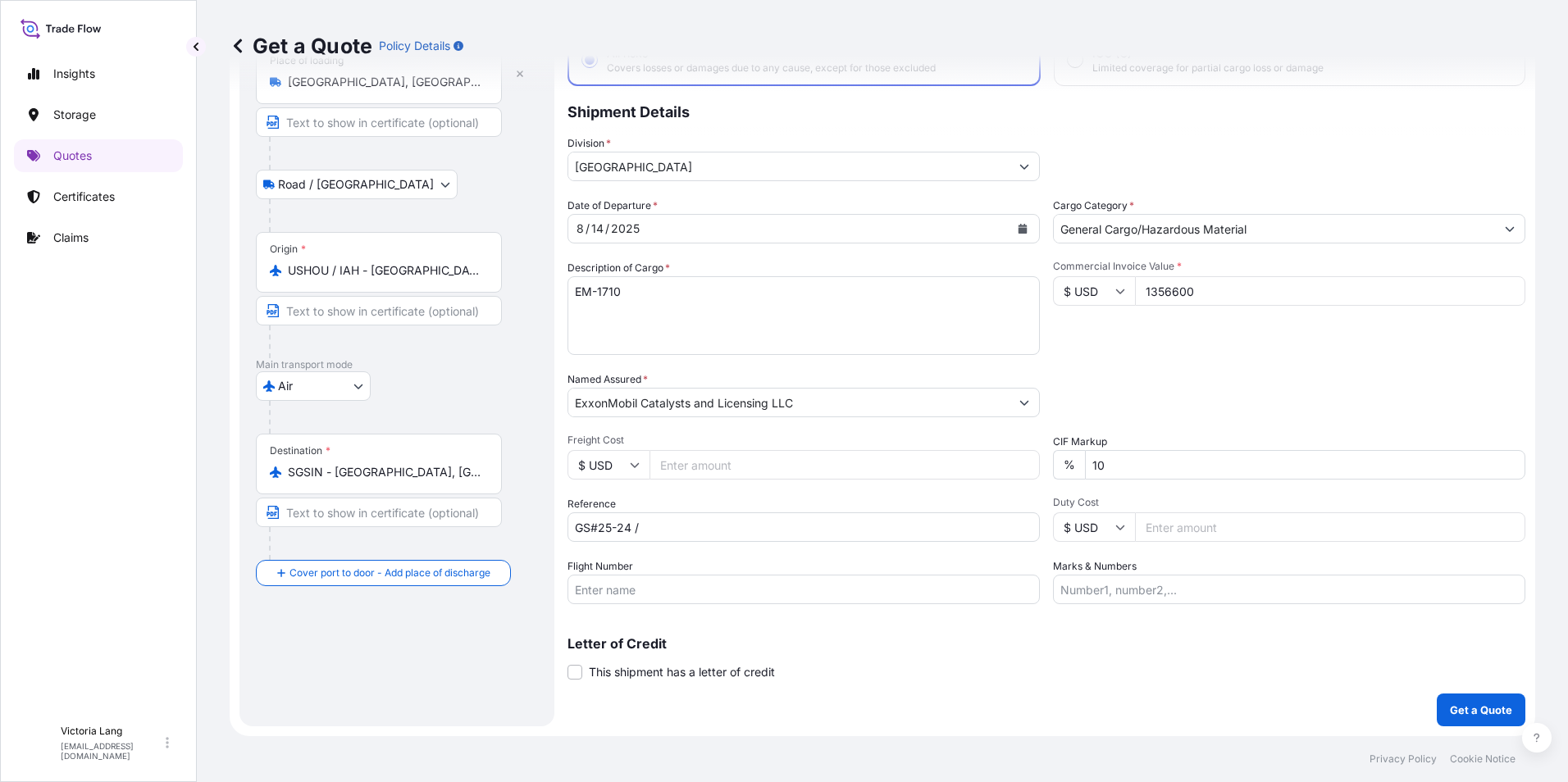
click at [706, 526] on input "GS#25-24 /" at bounding box center [803, 527] width 472 height 30
paste input "10820856600"
type input "GS#25-24 / 10820856600"
click at [646, 595] on input "Flight Number" at bounding box center [803, 589] width 472 height 30
type input "7951"
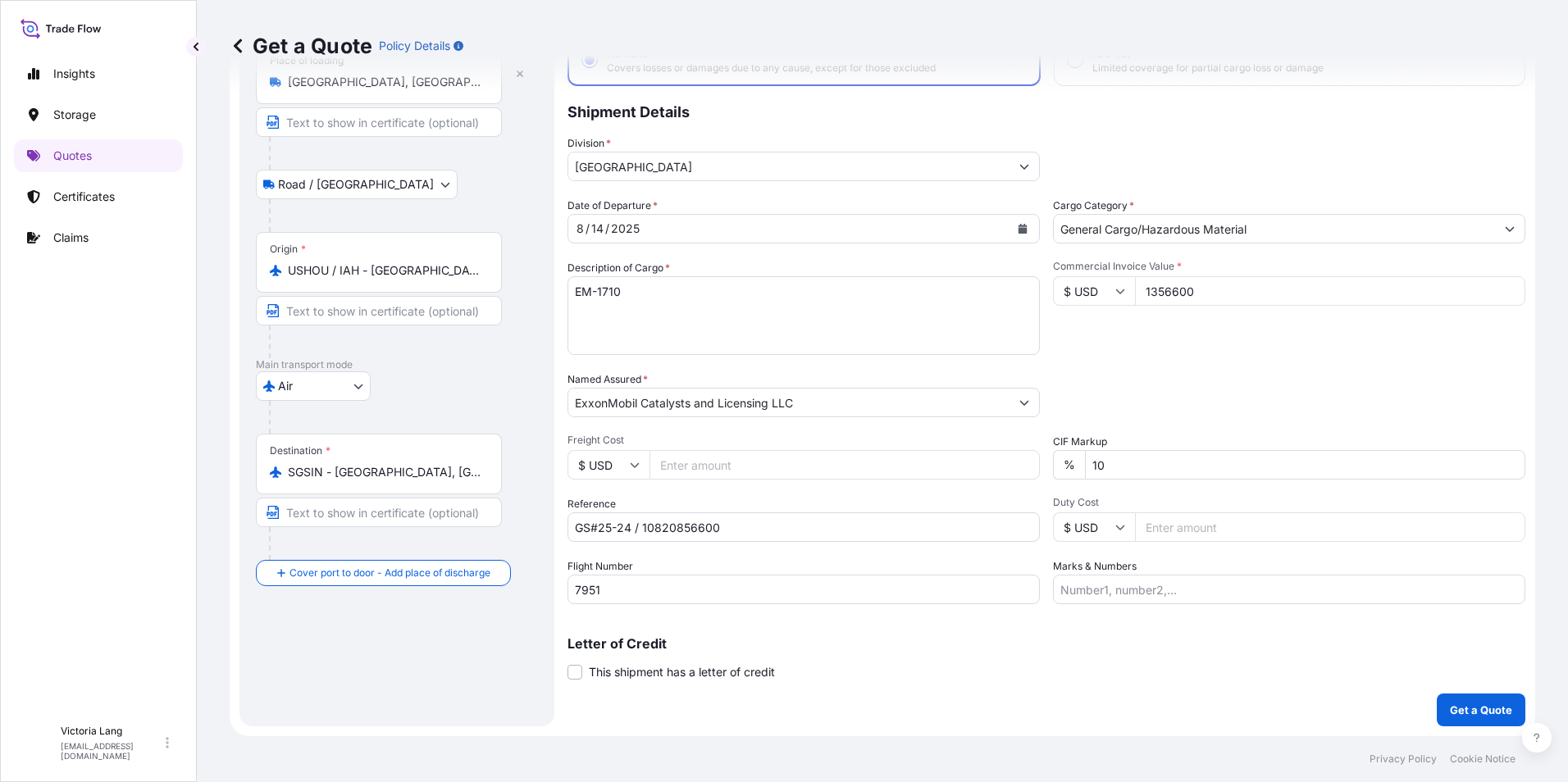
click at [1143, 295] on input "1356600" at bounding box center [1330, 290] width 391 height 30
click at [1192, 293] on input "1356600" at bounding box center [1330, 290] width 391 height 30
type input "1356600.00"
click at [1466, 703] on p "Get a Quote" at bounding box center [1481, 709] width 63 height 16
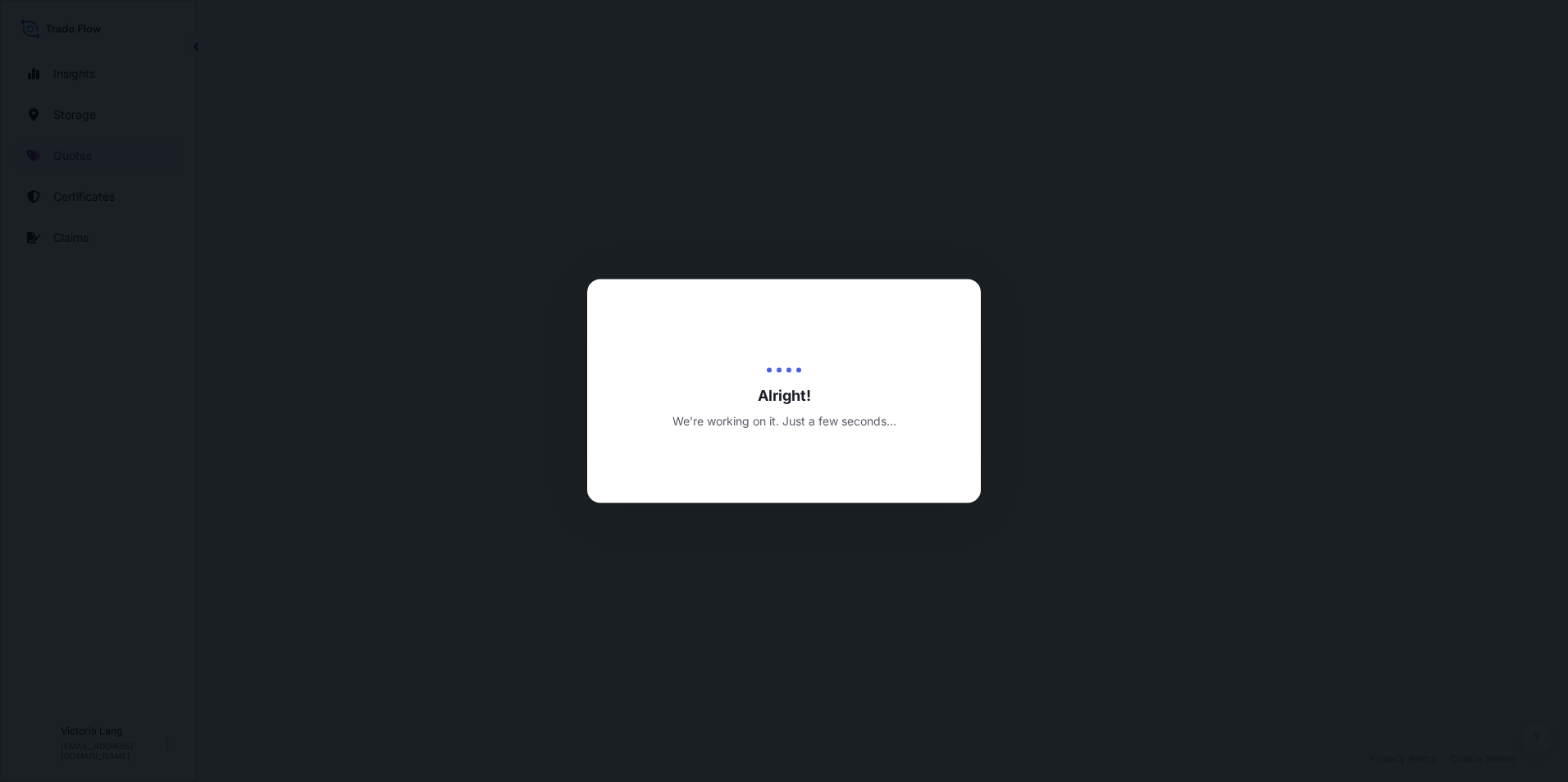
select select "Road / [GEOGRAPHIC_DATA]"
select select "Air"
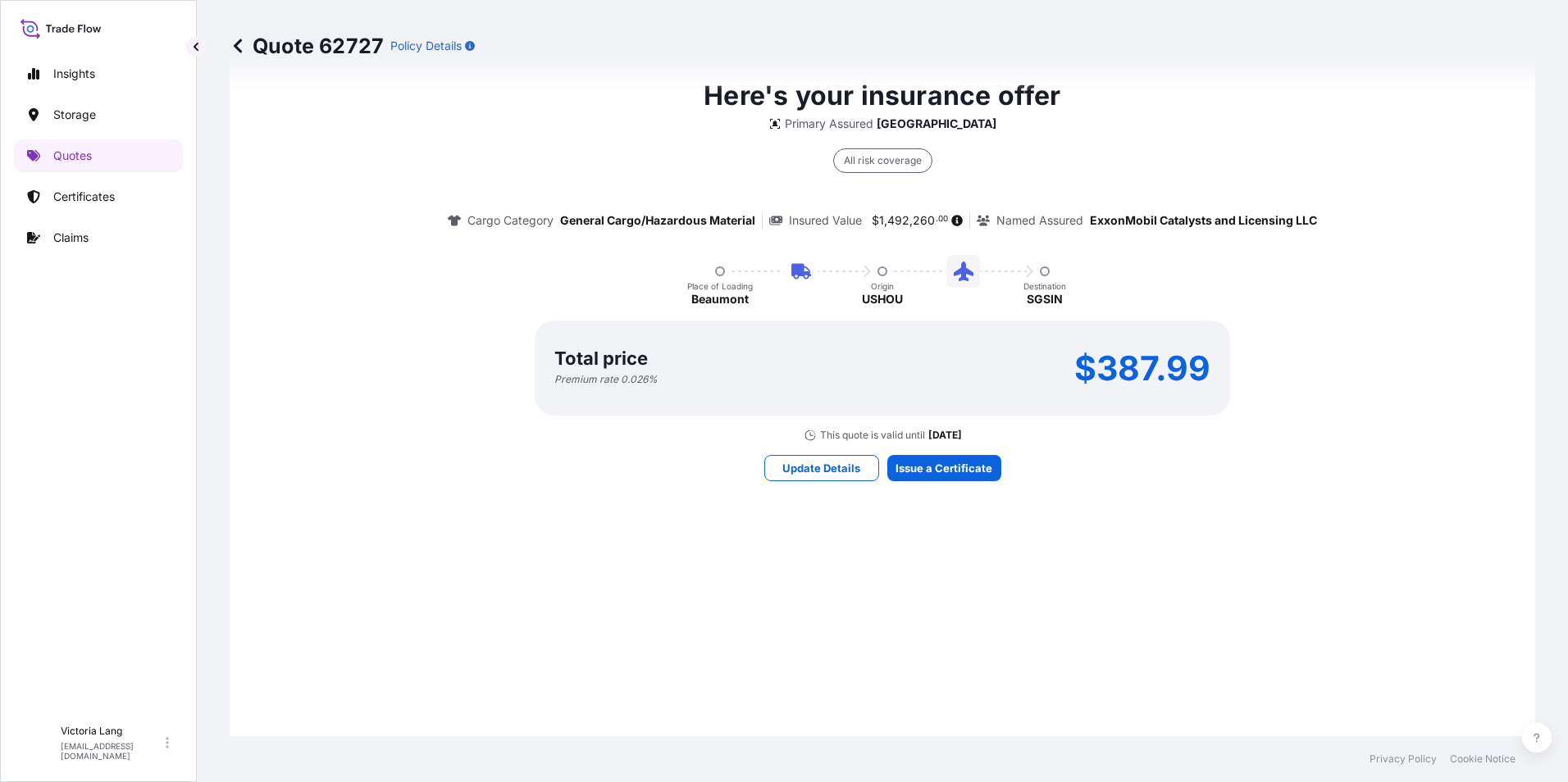
scroll to position [1346, 0]
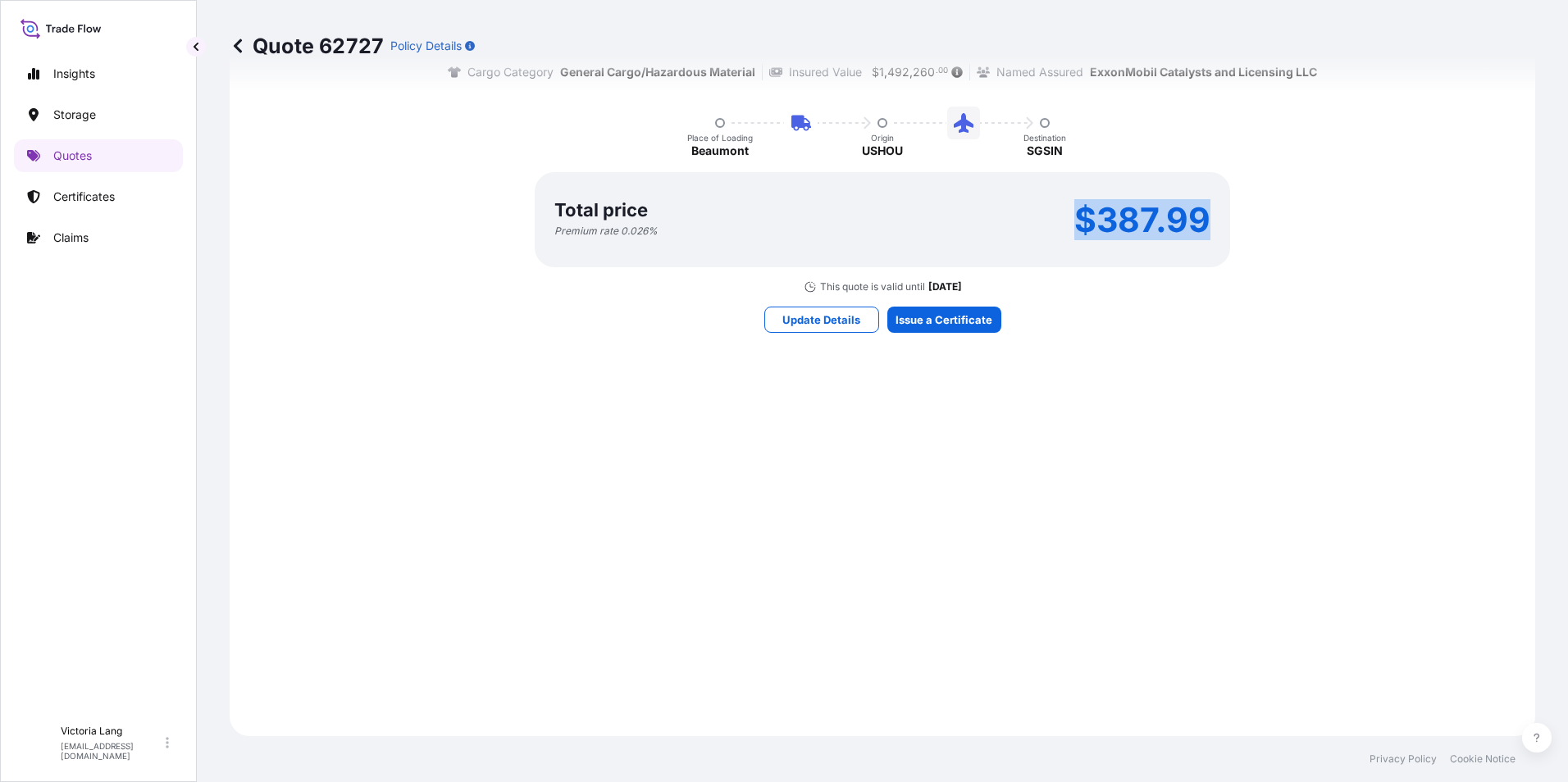
drag, startPoint x: 1069, startPoint y: 219, endPoint x: 1200, endPoint y: 223, distance: 131.1
click at [1200, 223] on p "$387.99" at bounding box center [1142, 219] width 136 height 26
copy p "$387.99"
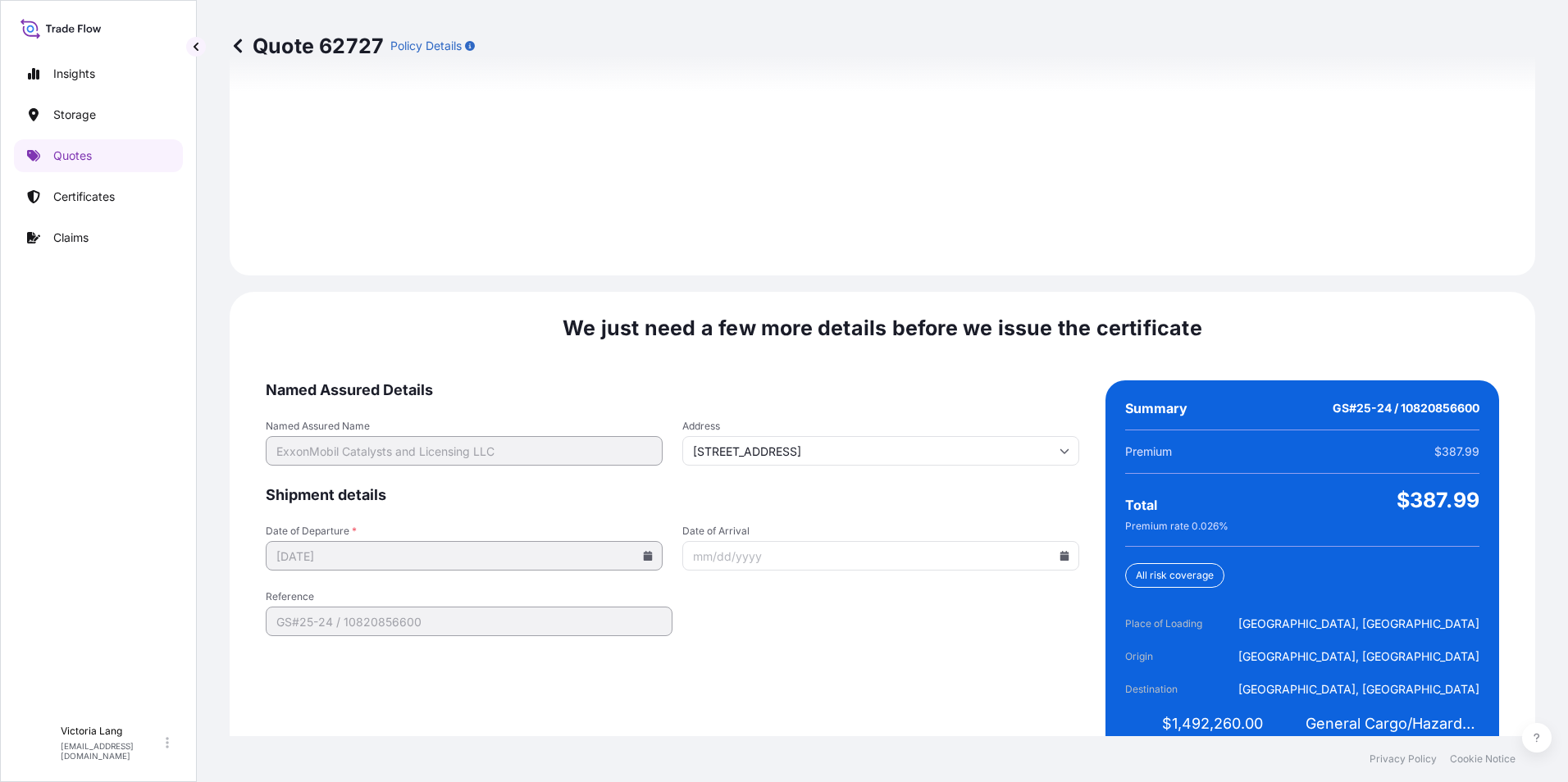
scroll to position [2374, 0]
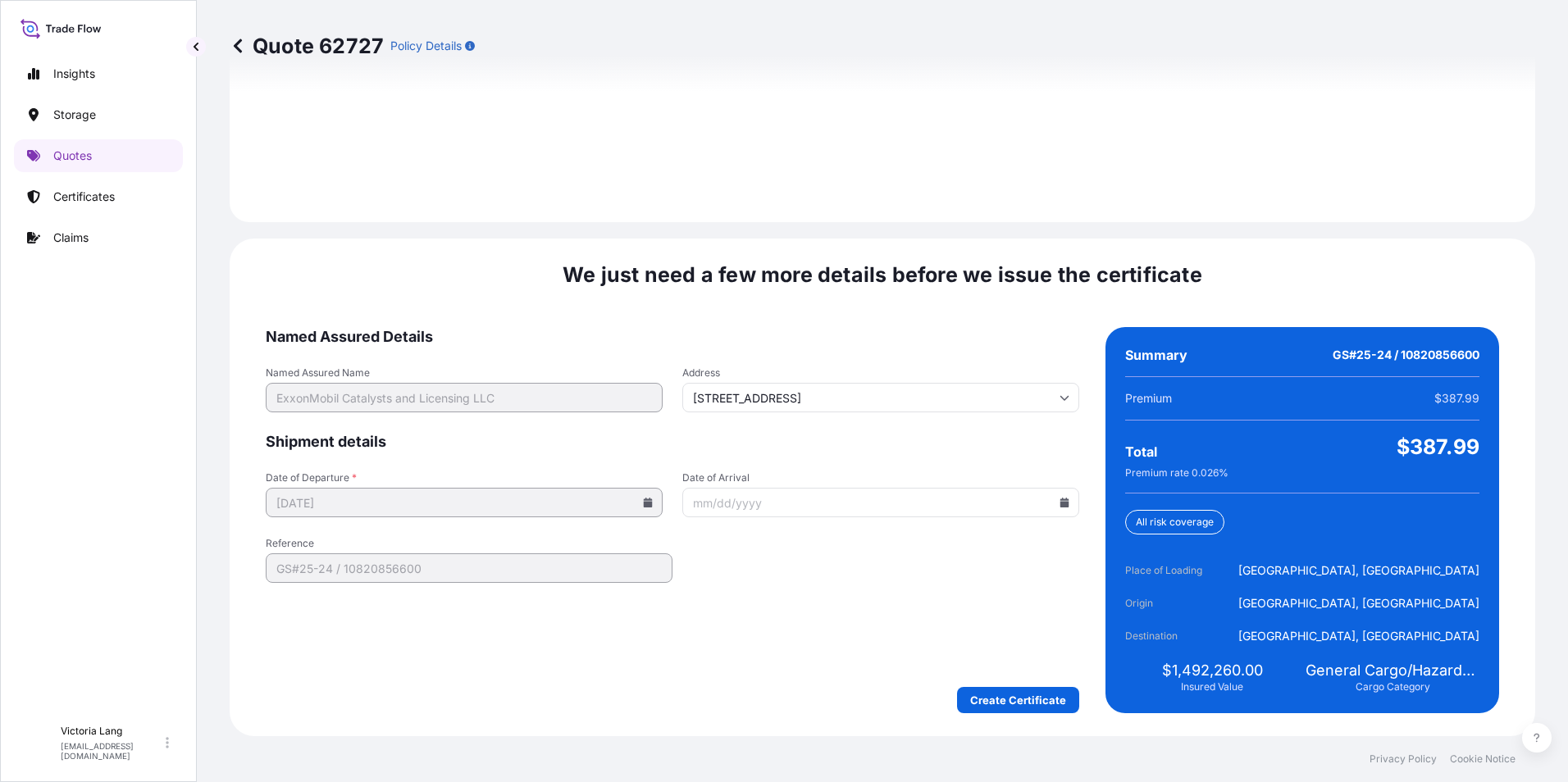
click at [1173, 374] on div "Summary GS#25-24 / 10820856600" at bounding box center [1301, 355] width 354 height 43
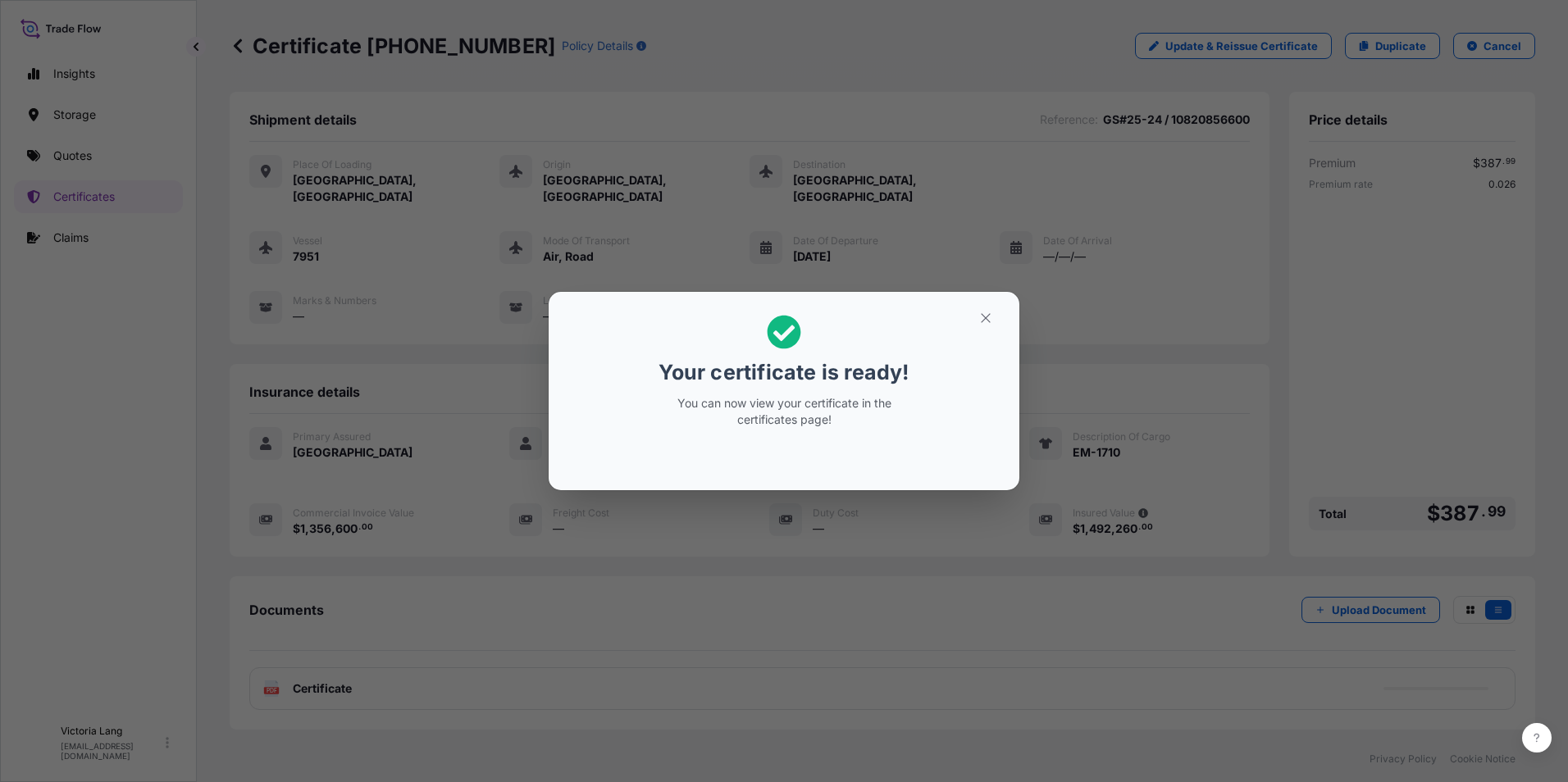
click at [811, 583] on div "Your certificate is ready! You can now view your certificate in the certificate…" at bounding box center [784, 391] width 1568 height 782
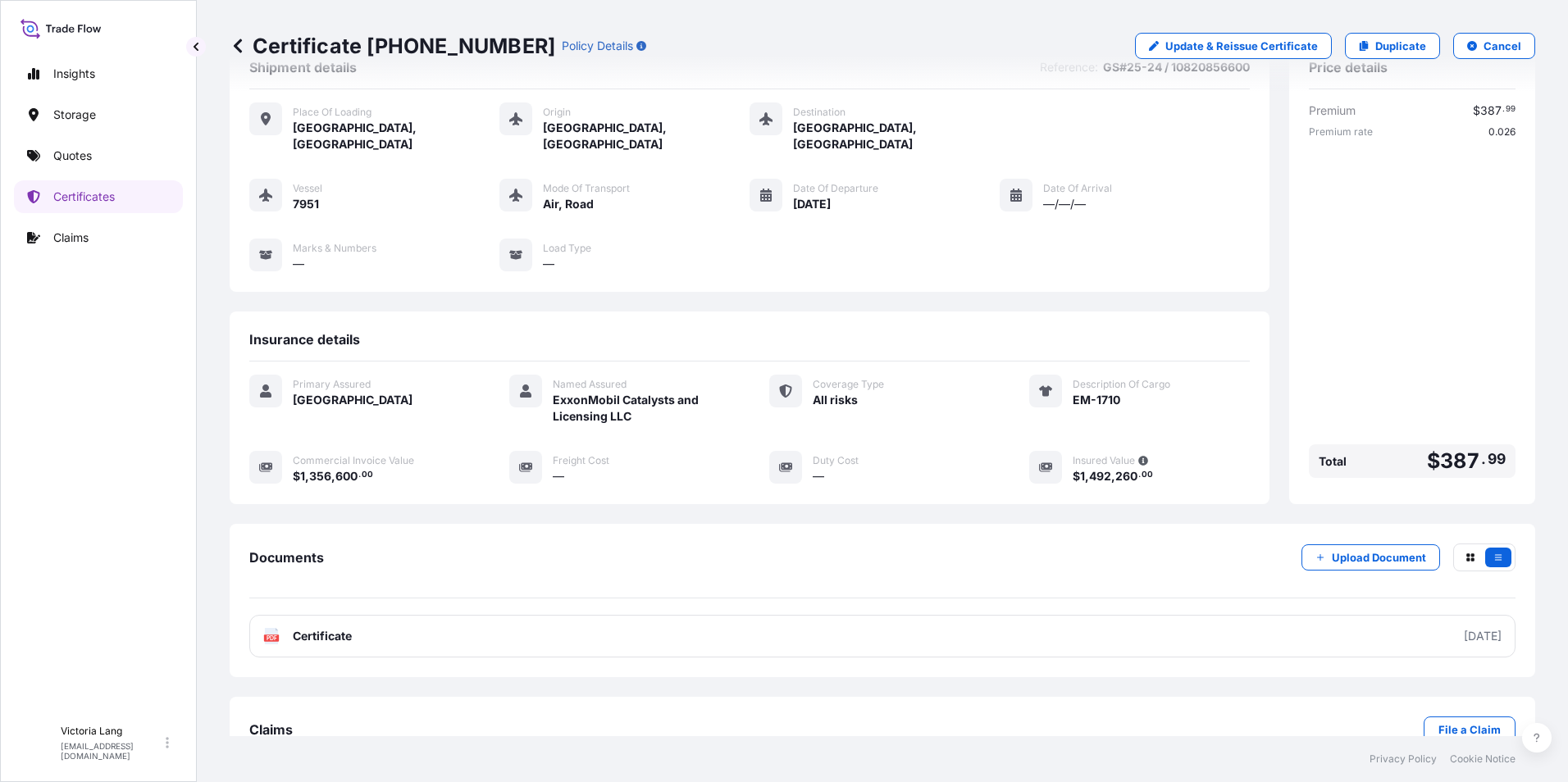
scroll to position [80, 0]
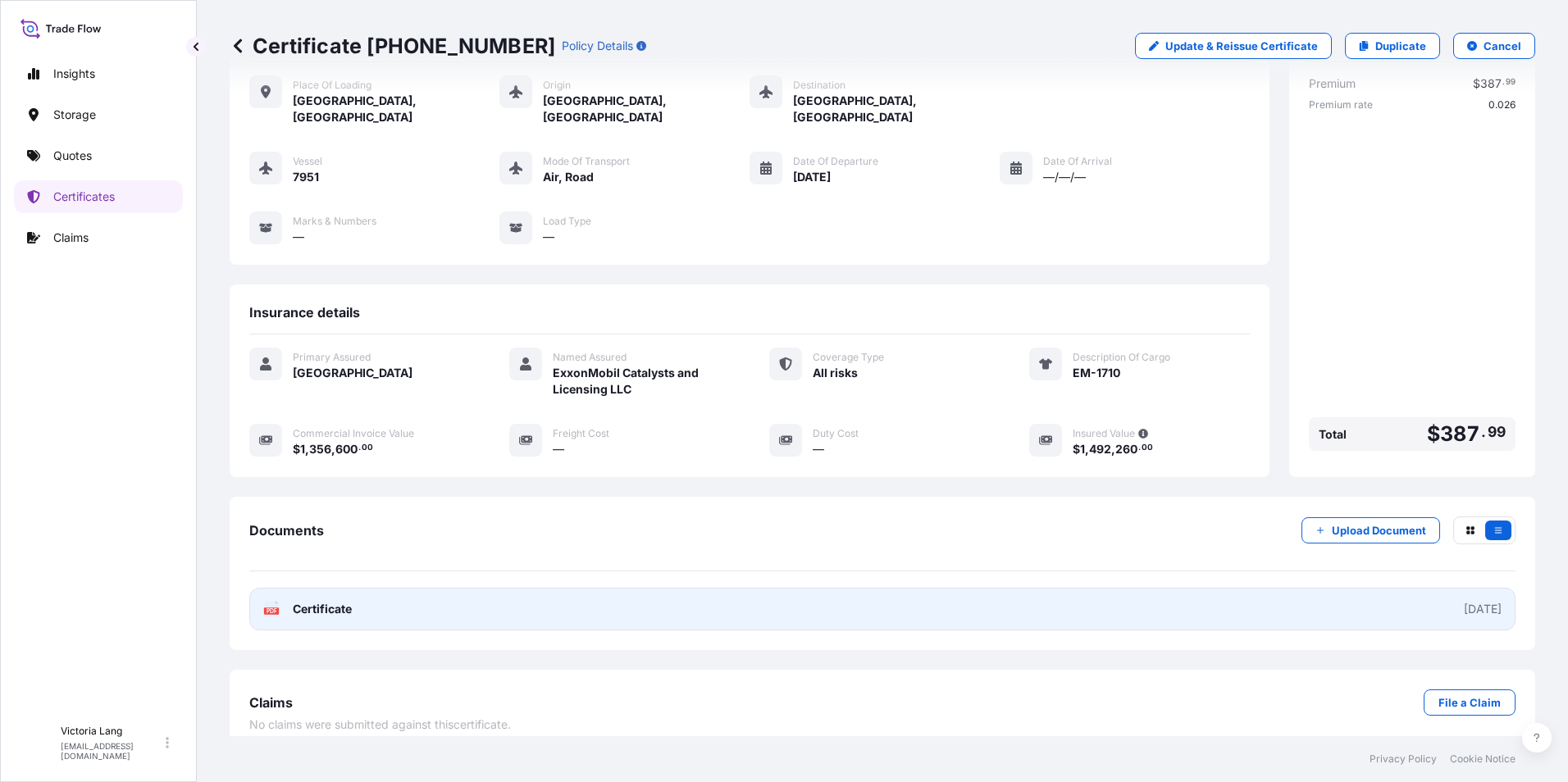
click at [1019, 597] on link "PDF Certificate [DATE]" at bounding box center [882, 609] width 1266 height 43
